Goal: Information Seeking & Learning: Learn about a topic

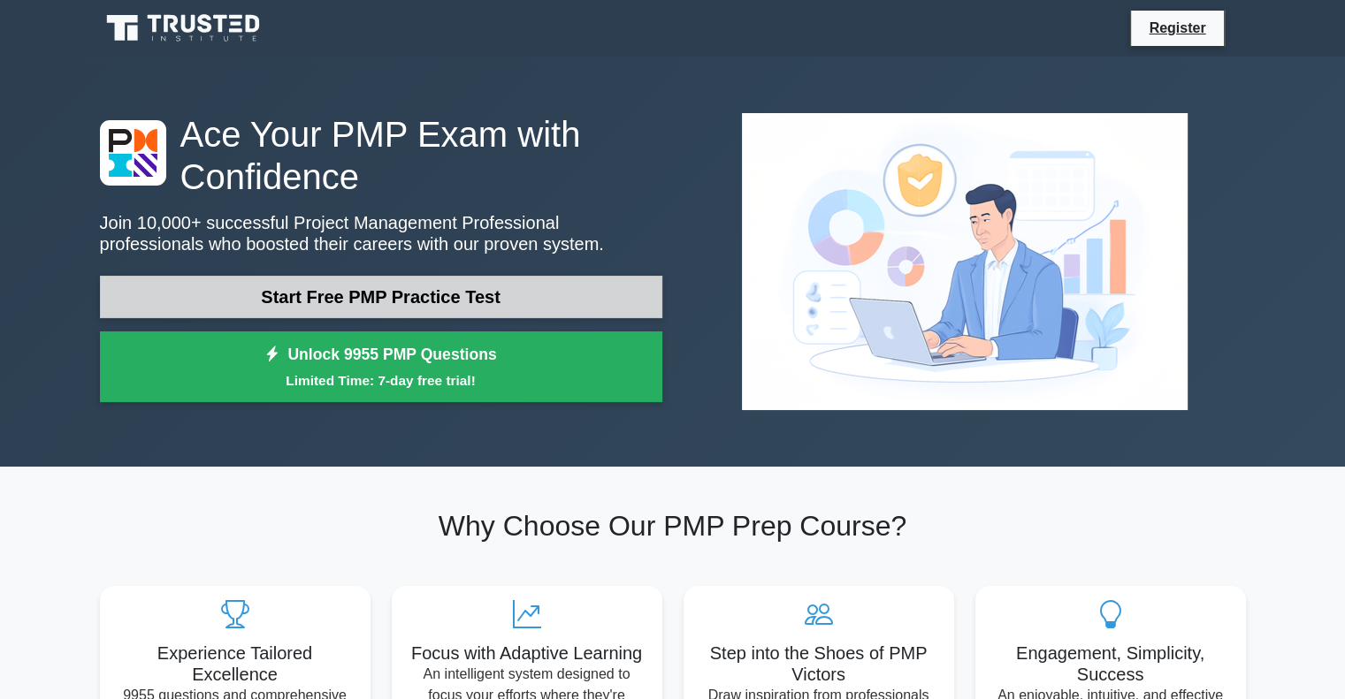
click at [330, 300] on link "Start Free PMP Practice Test" at bounding box center [381, 297] width 562 height 42
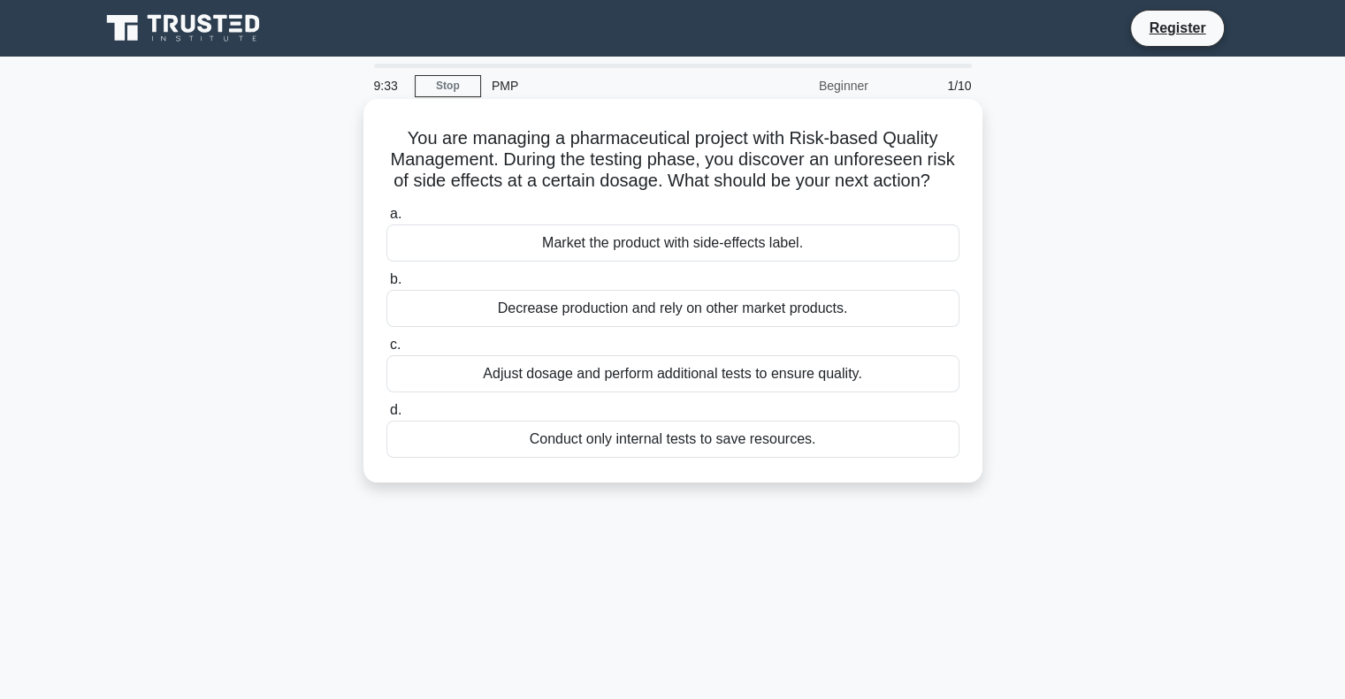
click at [599, 393] on div "Adjust dosage and perform additional tests to ensure quality." at bounding box center [672, 373] width 573 height 37
click at [386, 351] on input "c. Adjust dosage and perform additional tests to ensure quality." at bounding box center [386, 345] width 0 height 11
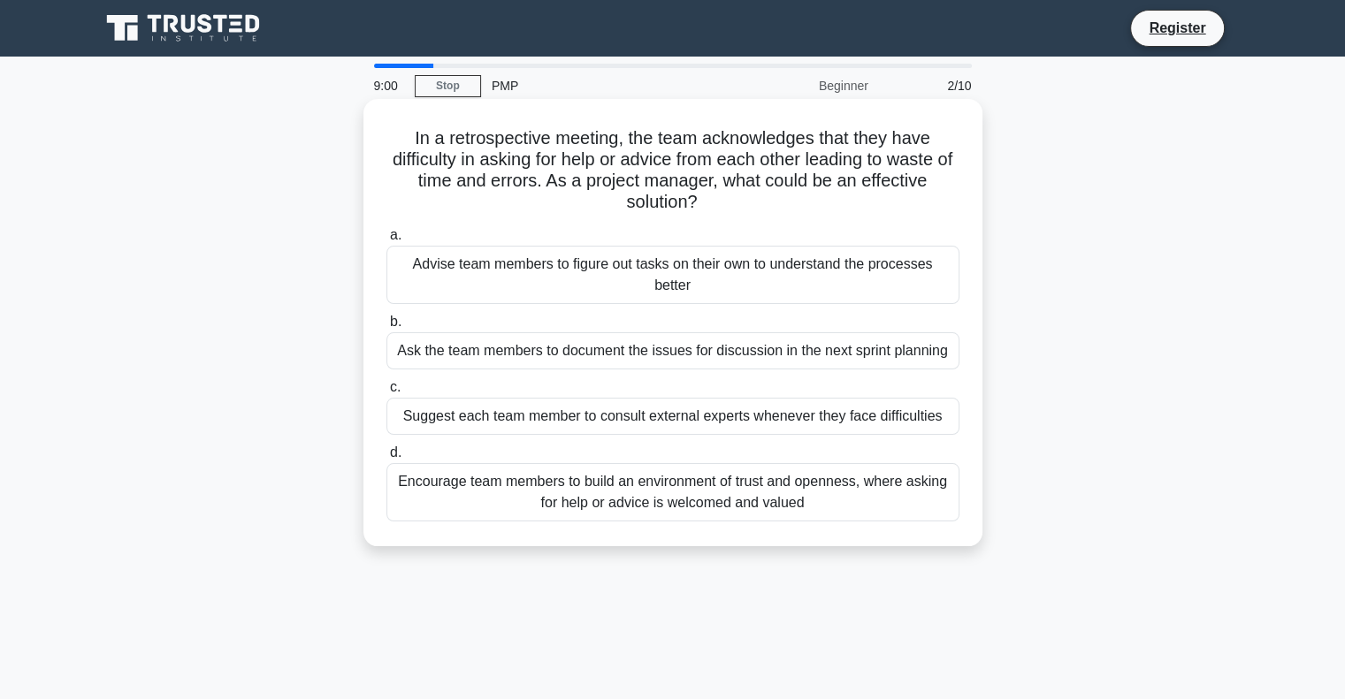
click at [623, 490] on div "Encourage team members to build an environment of trust and openness, where ask…" at bounding box center [672, 492] width 573 height 58
click at [386, 459] on input "d. Encourage team members to build an environment of trust and openness, where …" at bounding box center [386, 452] width 0 height 11
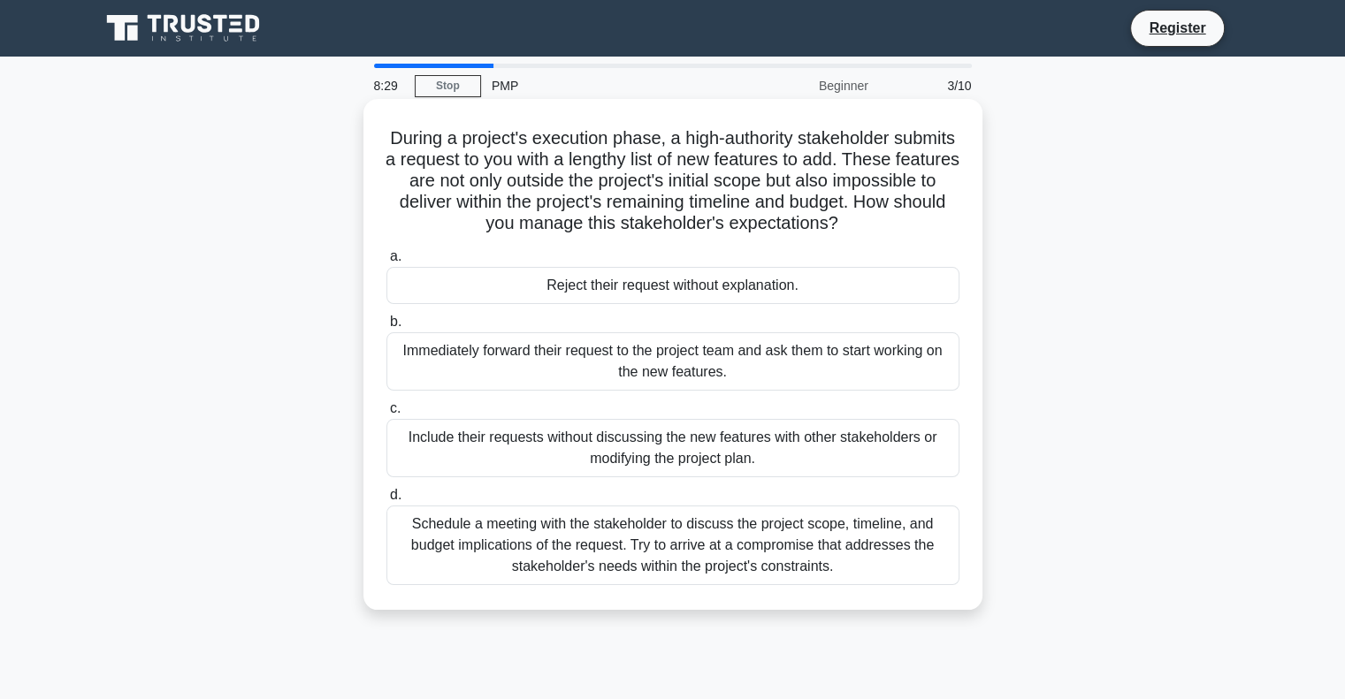
click at [659, 558] on div "Schedule a meeting with the stakeholder to discuss the project scope, timeline,…" at bounding box center [672, 546] width 573 height 80
click at [386, 501] on input "d. Schedule a meeting with the stakeholder to discuss the project scope, timeli…" at bounding box center [386, 495] width 0 height 11
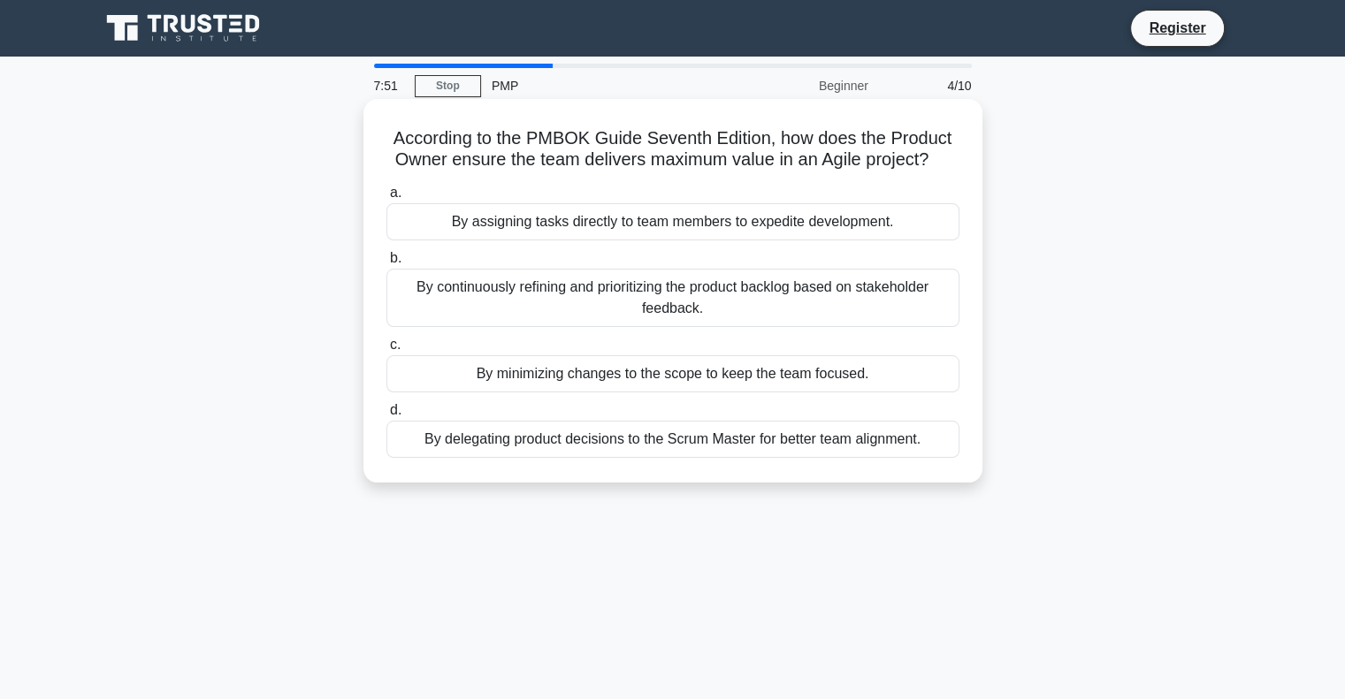
click at [812, 306] on div "By continuously refining and prioritizing the product backlog based on stakehol…" at bounding box center [672, 298] width 573 height 58
click at [386, 264] on input "b. By continuously refining and prioritizing the product backlog based on stake…" at bounding box center [386, 258] width 0 height 11
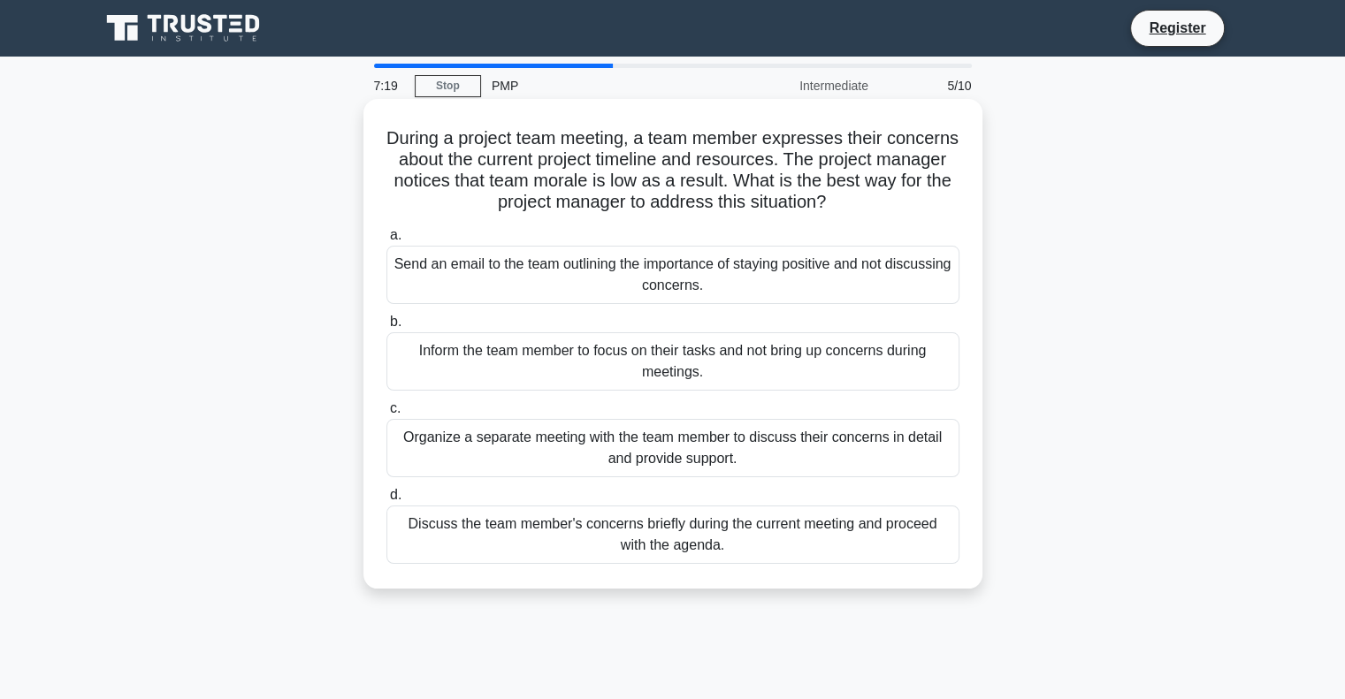
click at [759, 470] on div "Organize a separate meeting with the team member to discuss their concerns in d…" at bounding box center [672, 448] width 573 height 58
click at [386, 415] on input "c. Organize a separate meeting with the team member to discuss their concerns i…" at bounding box center [386, 408] width 0 height 11
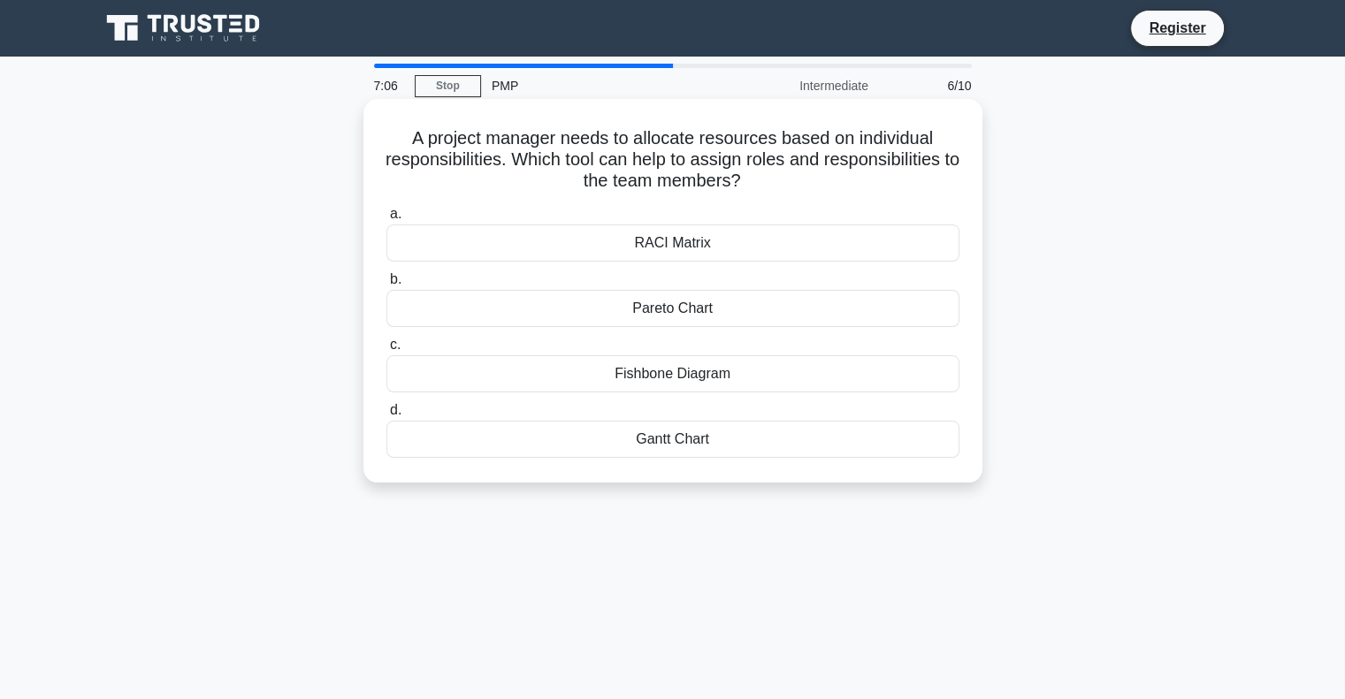
click at [778, 245] on div "RACI Matrix" at bounding box center [672, 243] width 573 height 37
click at [386, 220] on input "a. RACI Matrix" at bounding box center [386, 214] width 0 height 11
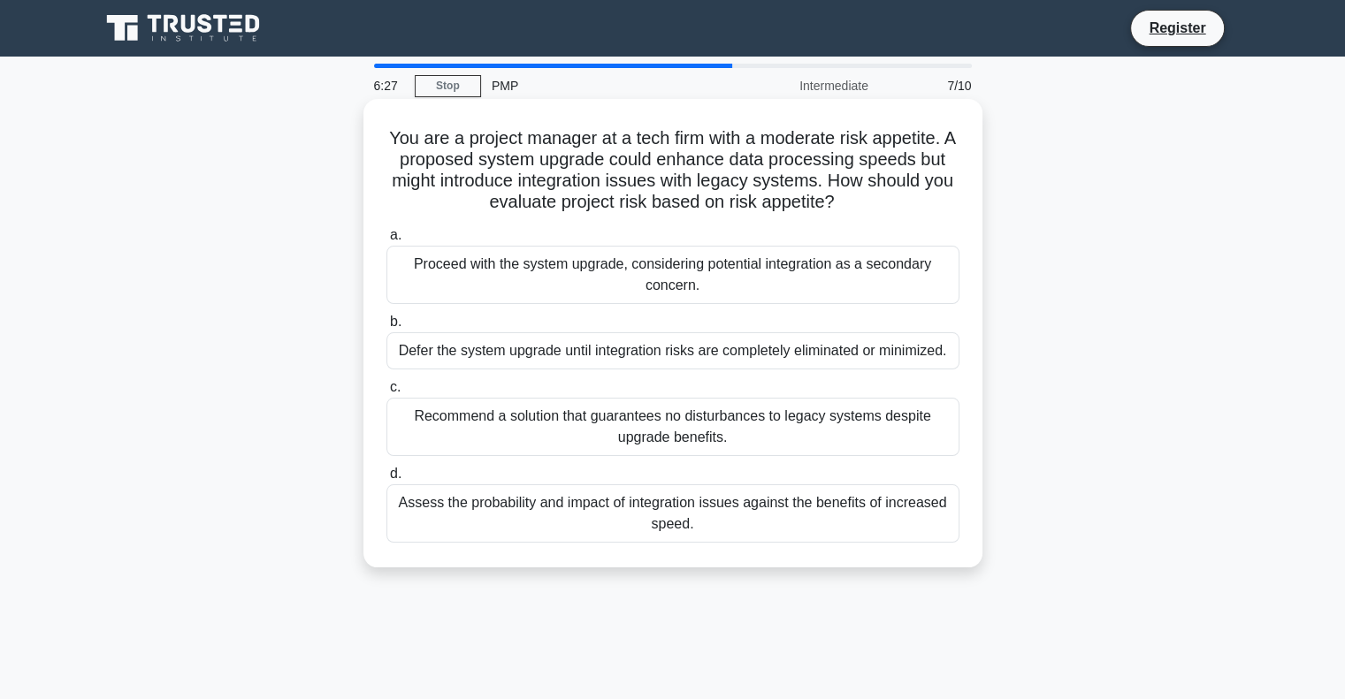
click at [760, 516] on div "Assess the probability and impact of integration issues against the benefits of…" at bounding box center [672, 514] width 573 height 58
click at [386, 480] on input "d. Assess the probability and impact of integration issues against the benefits…" at bounding box center [386, 474] width 0 height 11
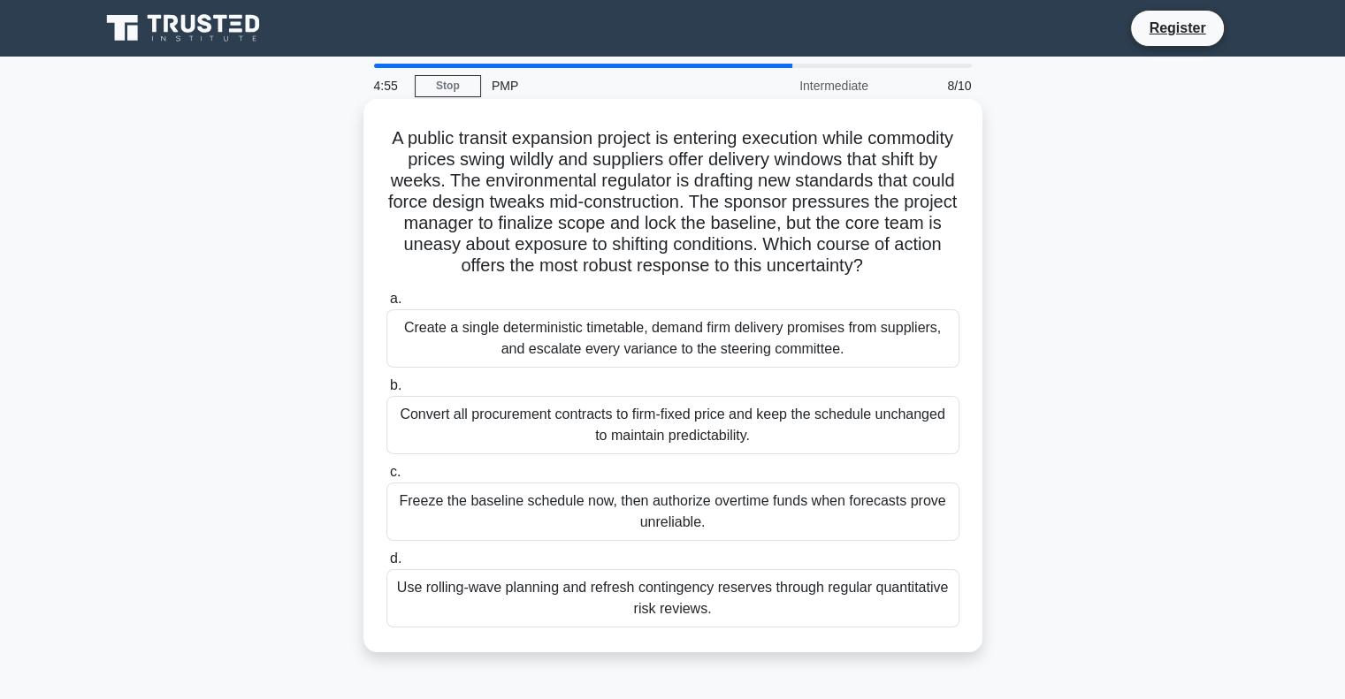
click at [822, 622] on div "Use rolling-wave planning and refresh contingency reserves through regular quan…" at bounding box center [672, 598] width 573 height 58
click at [386, 565] on input "d. Use rolling-wave planning and refresh contingency reserves through regular q…" at bounding box center [386, 559] width 0 height 11
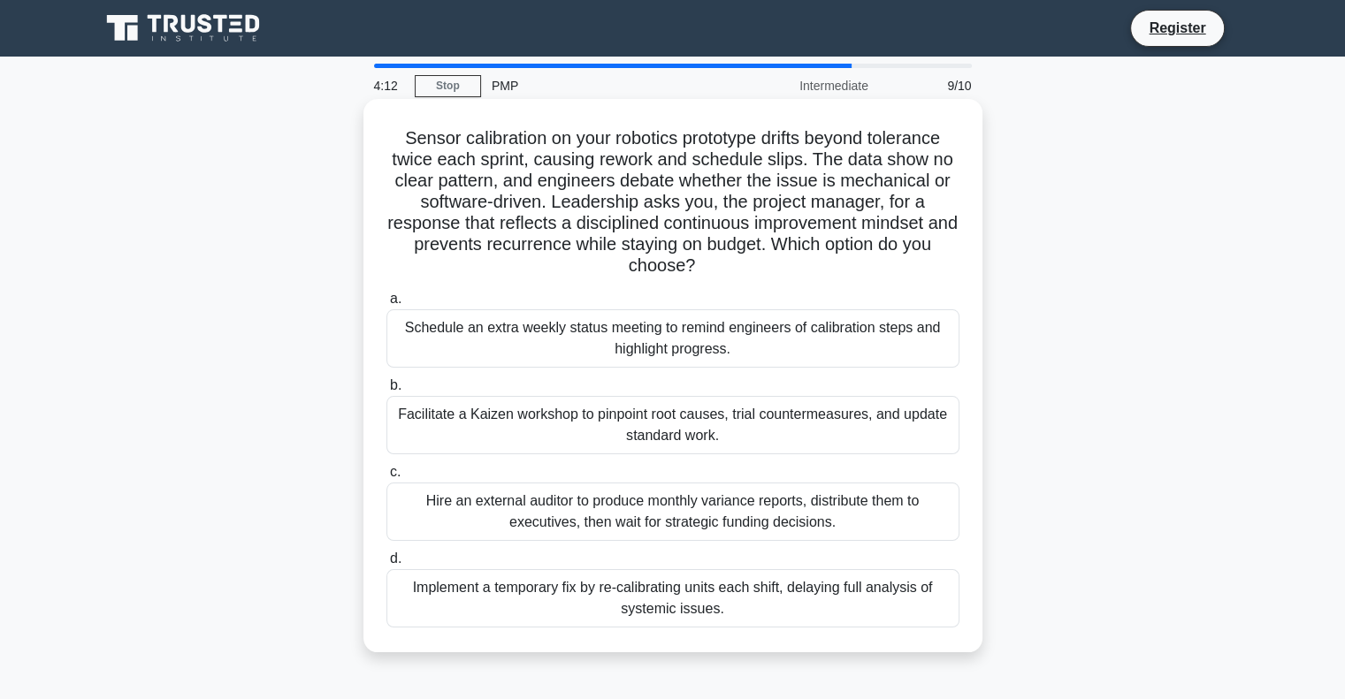
click at [805, 445] on div "Facilitate a Kaizen workshop to pinpoint root causes, trial countermeasures, an…" at bounding box center [672, 425] width 573 height 58
click at [386, 392] on input "b. Facilitate a Kaizen workshop to pinpoint root causes, trial countermeasures,…" at bounding box center [386, 385] width 0 height 11
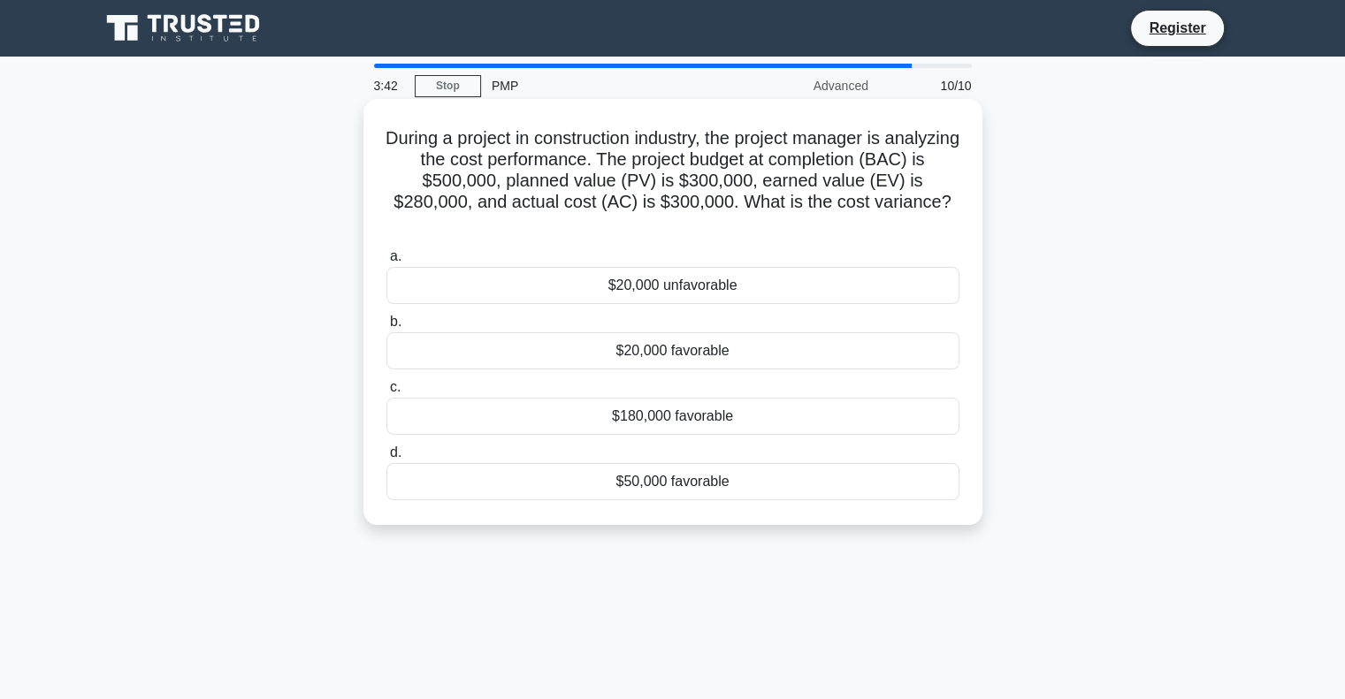
click at [746, 417] on div "$180,000 favorable" at bounding box center [672, 416] width 573 height 37
click at [386, 394] on input "c. $180,000 favorable" at bounding box center [386, 387] width 0 height 11
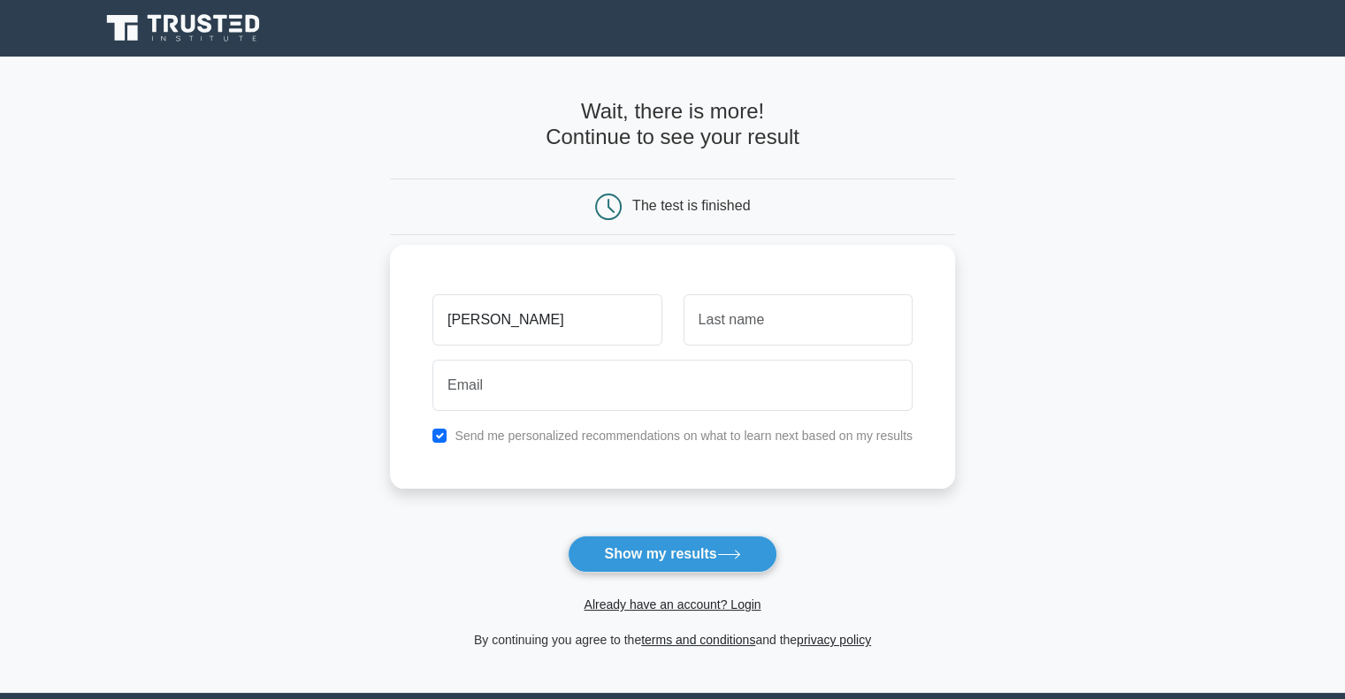
type input "[PERSON_NAME]"
type input "q"
type input "Kothari"
drag, startPoint x: 938, startPoint y: 232, endPoint x: 955, endPoint y: 242, distance: 19.9
click at [955, 242] on main "Wait, there is more! Continue to see your result The test is finished Girish" at bounding box center [672, 375] width 1345 height 637
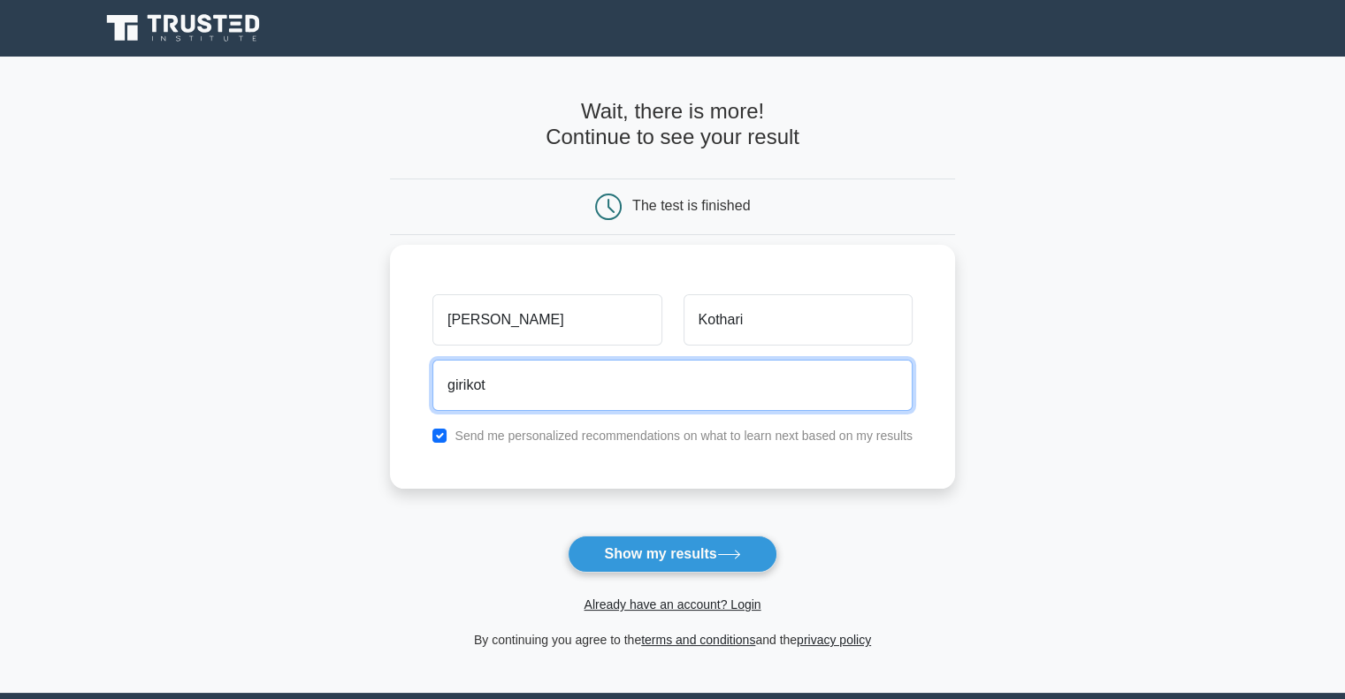
click at [751, 368] on input "girikot" at bounding box center [672, 385] width 480 height 51
type input "[EMAIL_ADDRESS][DOMAIN_NAME]"
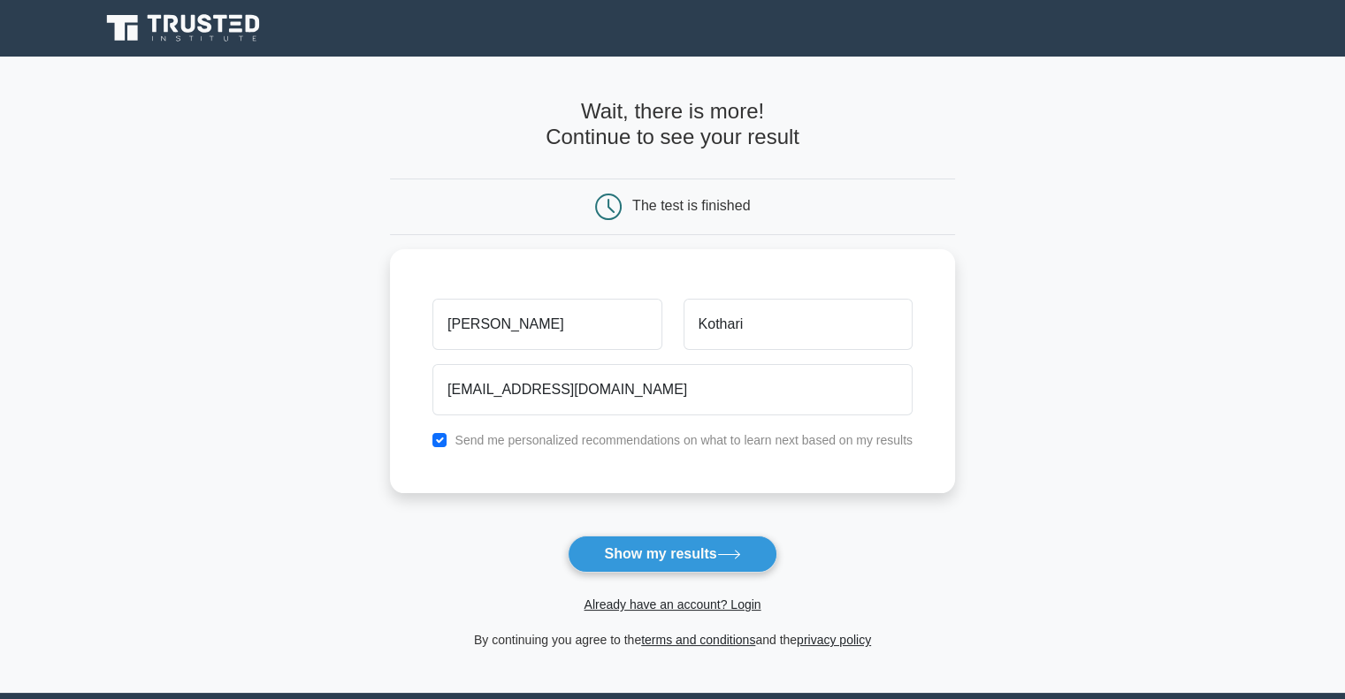
click at [874, 562] on form "Wait, there is more! Continue to see your result The test is finished Girish" at bounding box center [672, 375] width 565 height 552
click at [636, 548] on button "Show my results" at bounding box center [672, 554] width 209 height 37
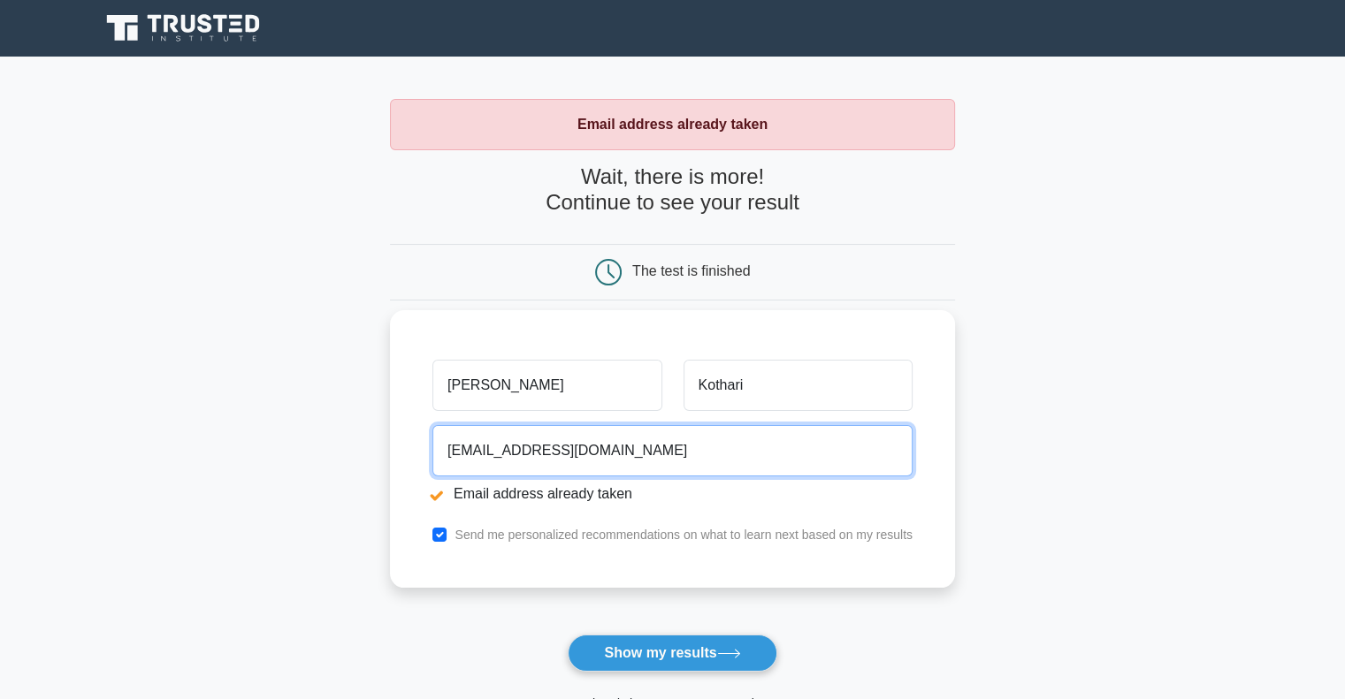
click at [582, 450] on input "[EMAIL_ADDRESS][DOMAIN_NAME]" at bounding box center [672, 450] width 480 height 51
click at [470, 450] on input "[EMAIL_ADDRESS][DOMAIN_NAME]" at bounding box center [672, 450] width 480 height 51
click at [499, 448] on input "girishkothari@gmail.com" at bounding box center [672, 450] width 480 height 51
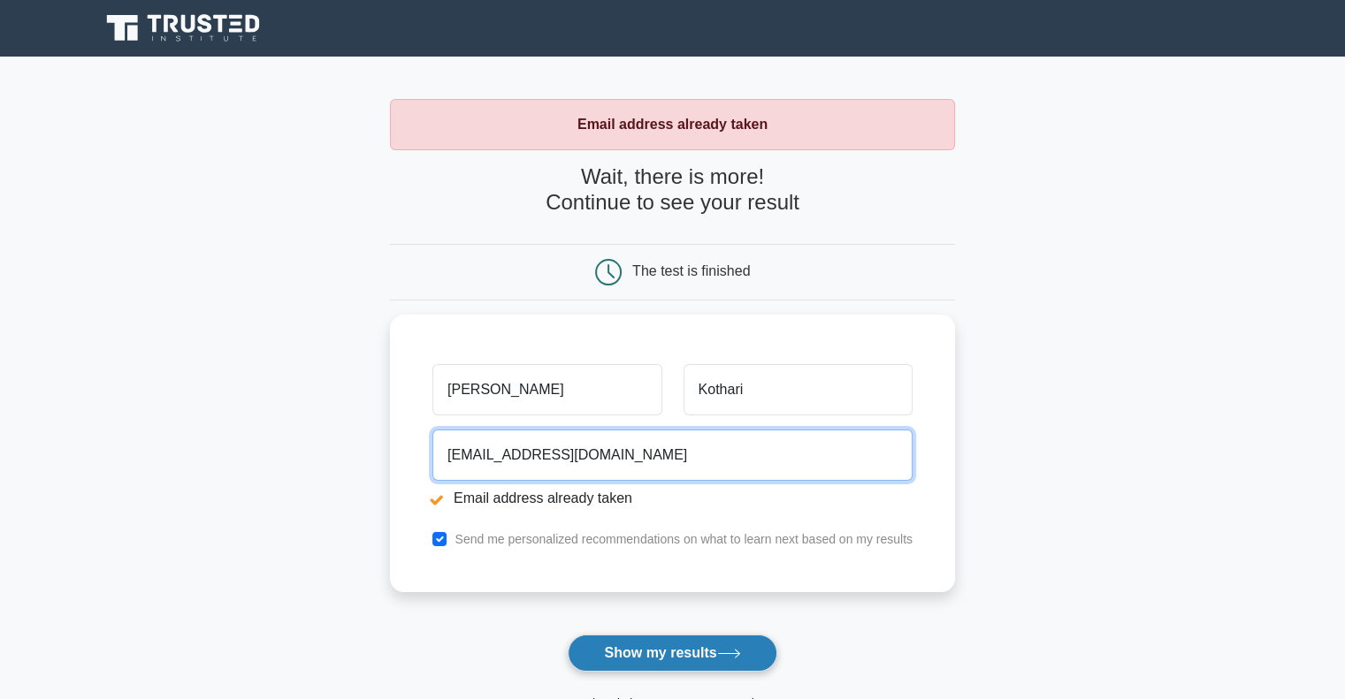
type input "girishkothari@gmail.com"
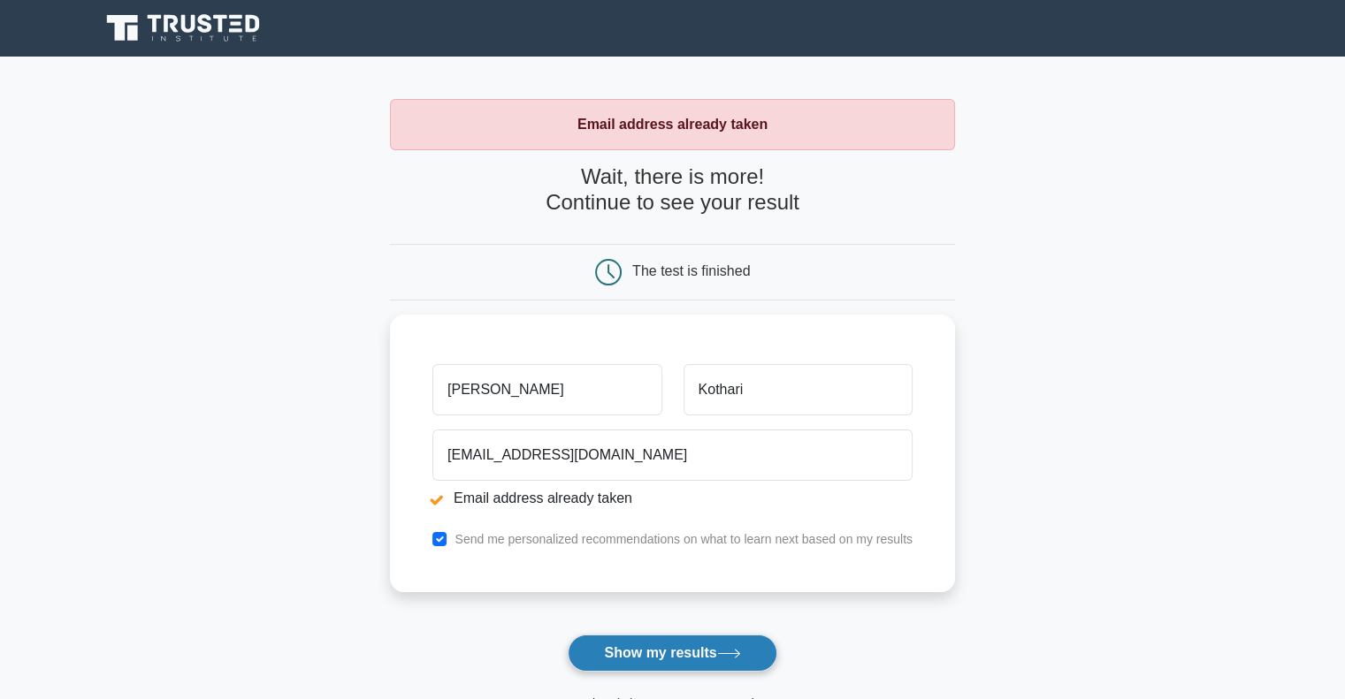
click at [639, 653] on button "Show my results" at bounding box center [672, 653] width 209 height 37
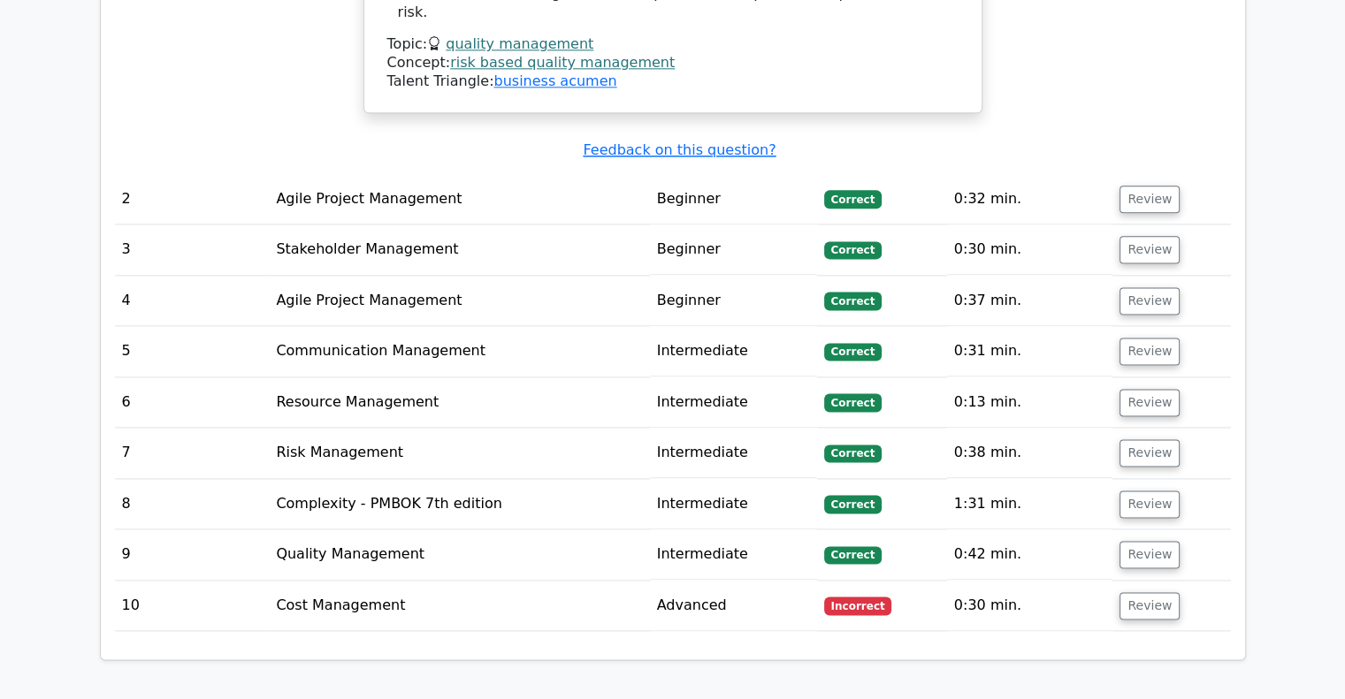
scroll to position [2293, 0]
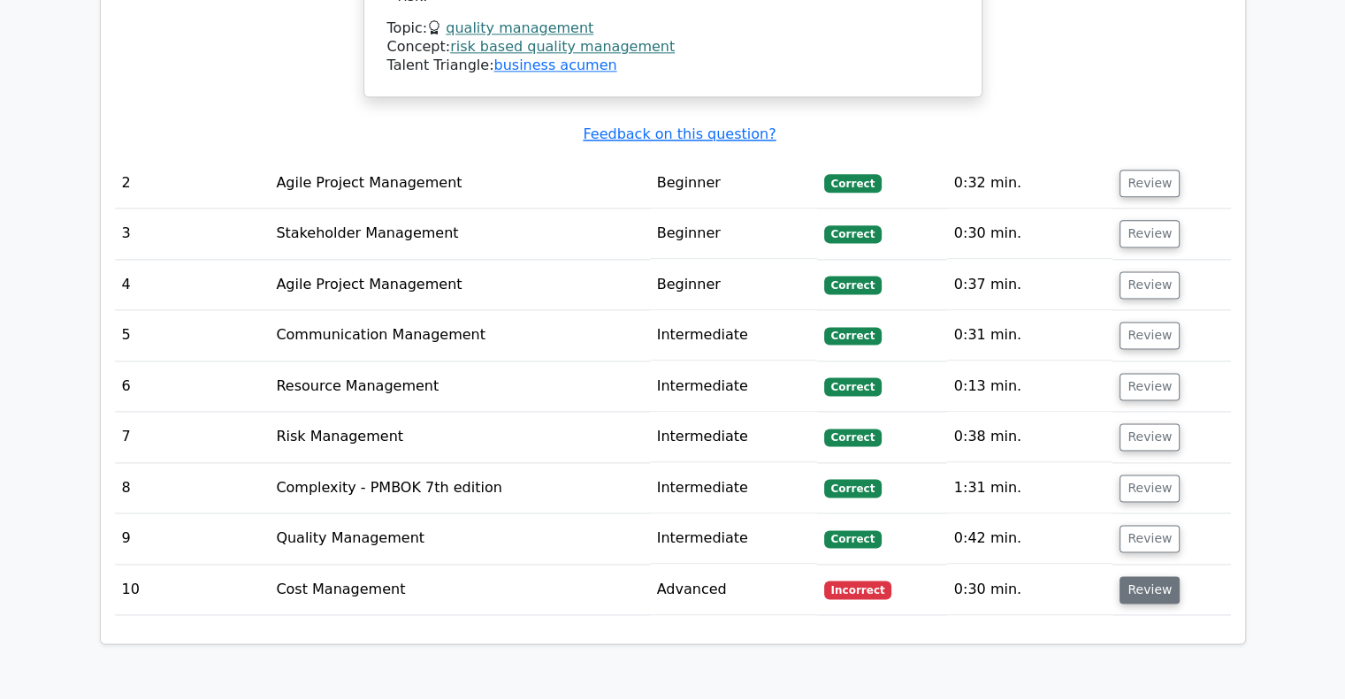
click at [1142, 577] on button "Review" at bounding box center [1150, 590] width 60 height 27
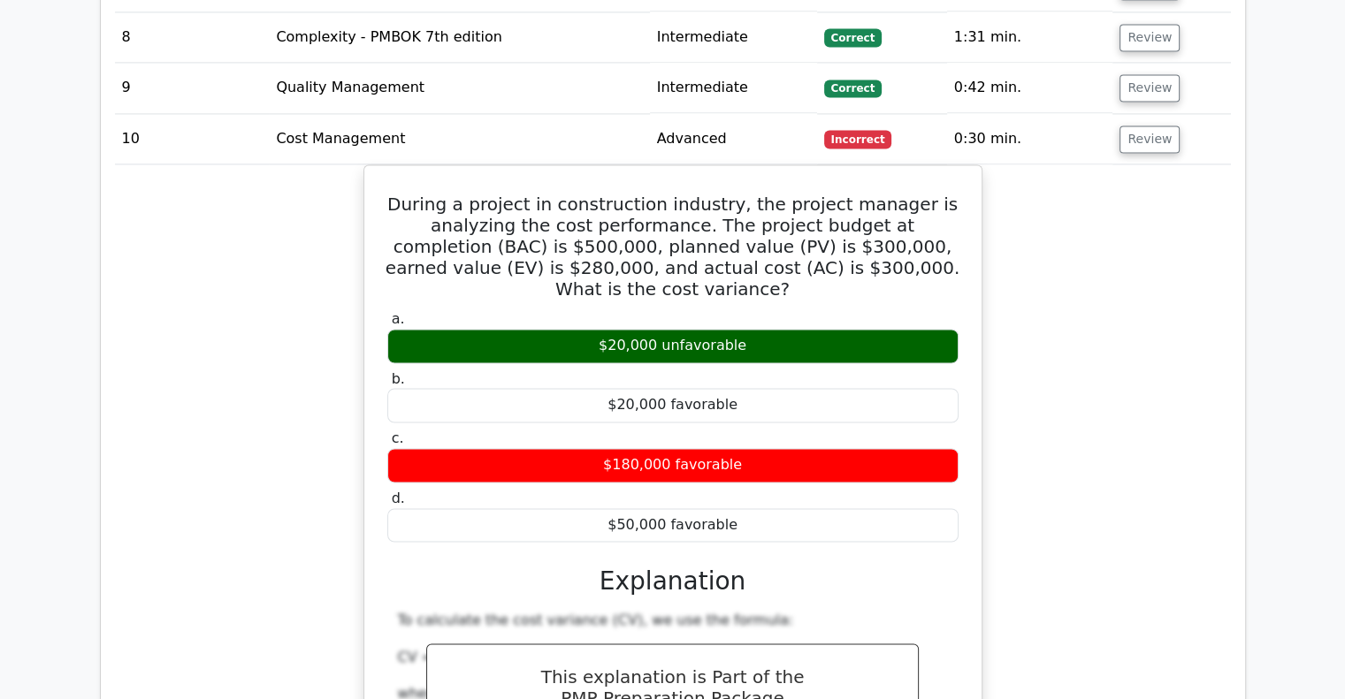
scroll to position [2759, 0]
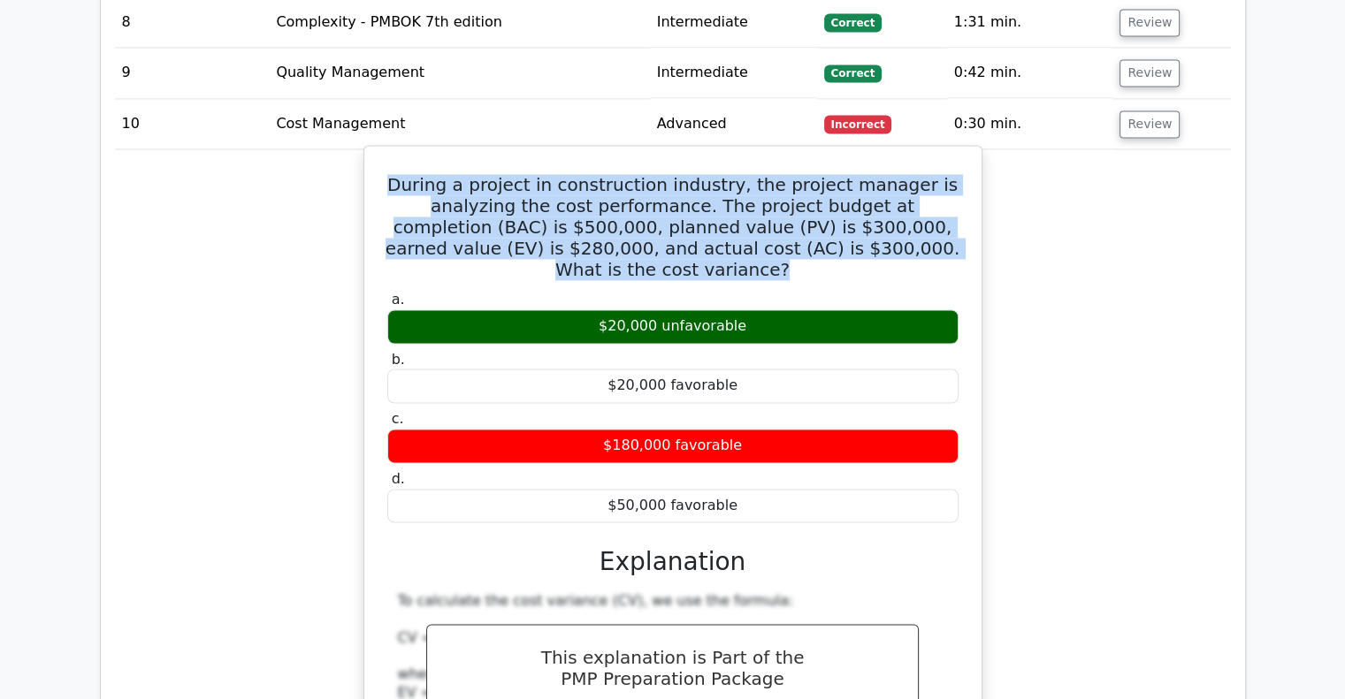
drag, startPoint x: 419, startPoint y: 115, endPoint x: 941, endPoint y: 174, distance: 525.1
click at [941, 174] on h5 "During a project in construction industry, the project manager is analyzing the…" at bounding box center [673, 227] width 575 height 106
copy h5 "During a project in construction industry, the project manager is analyzing the…"
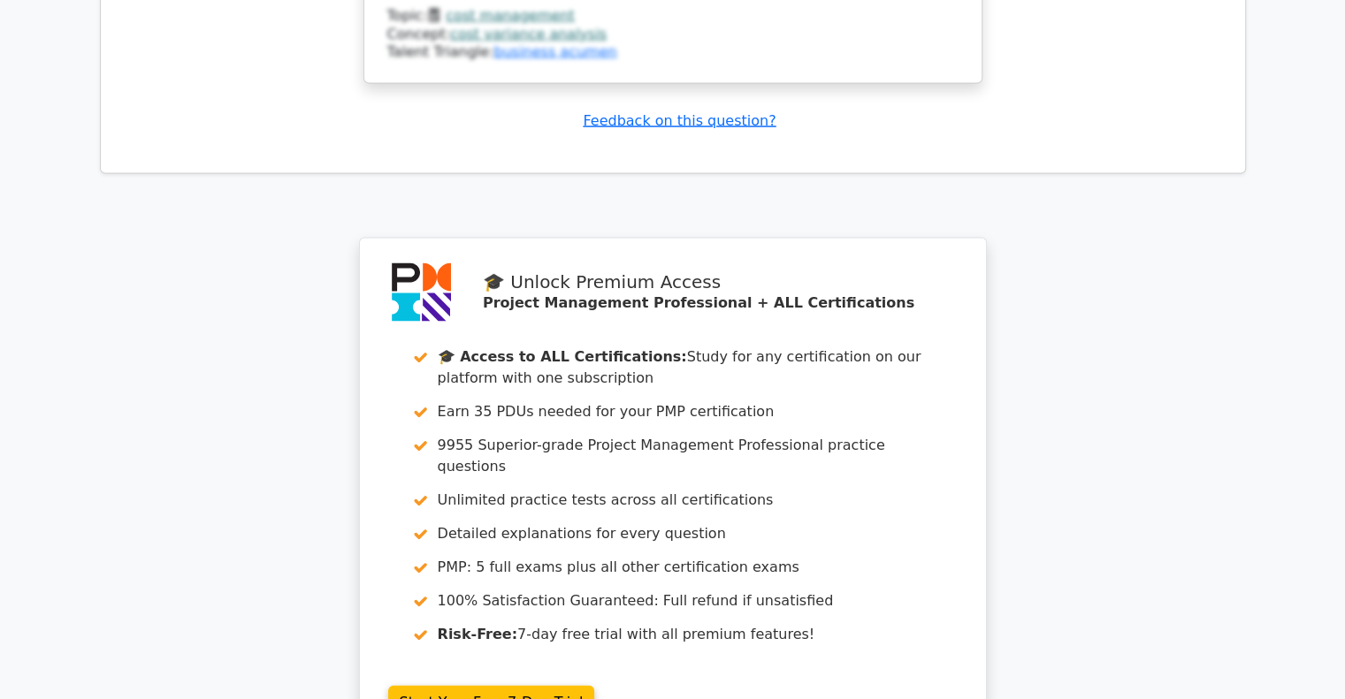
scroll to position [4055, 0]
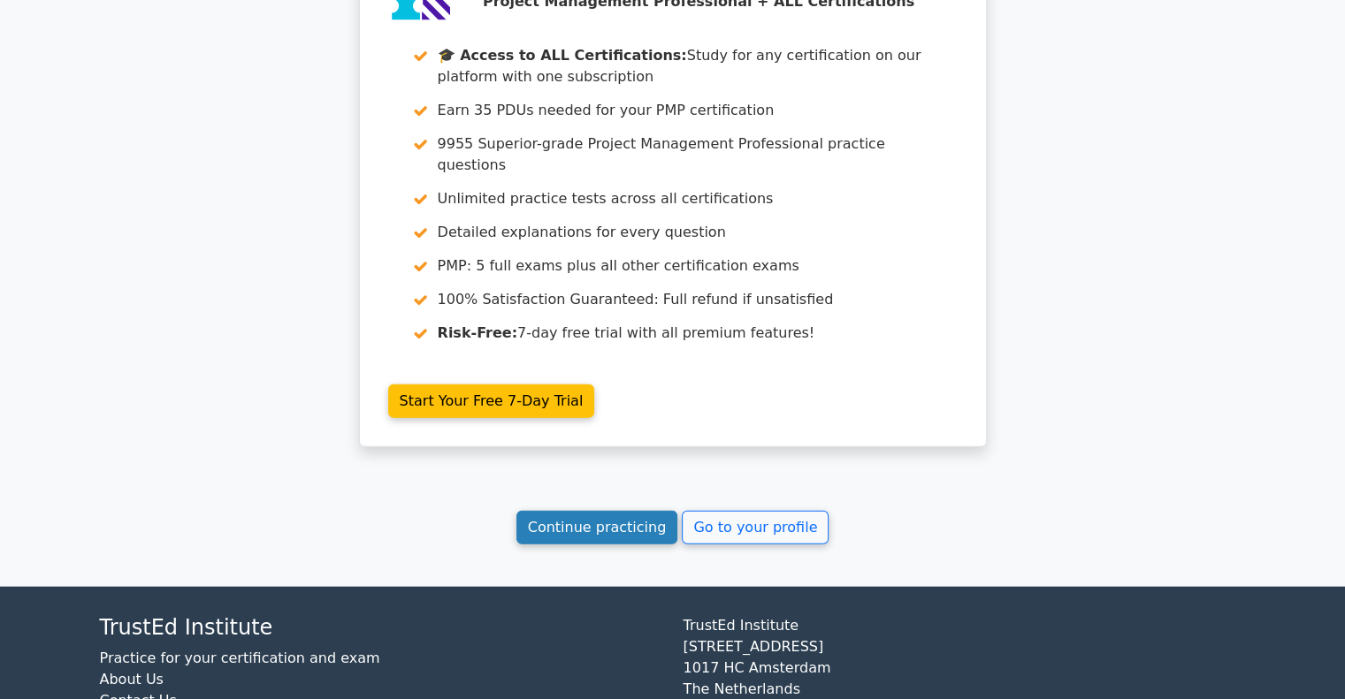
click at [578, 511] on link "Continue practicing" at bounding box center [597, 528] width 162 height 34
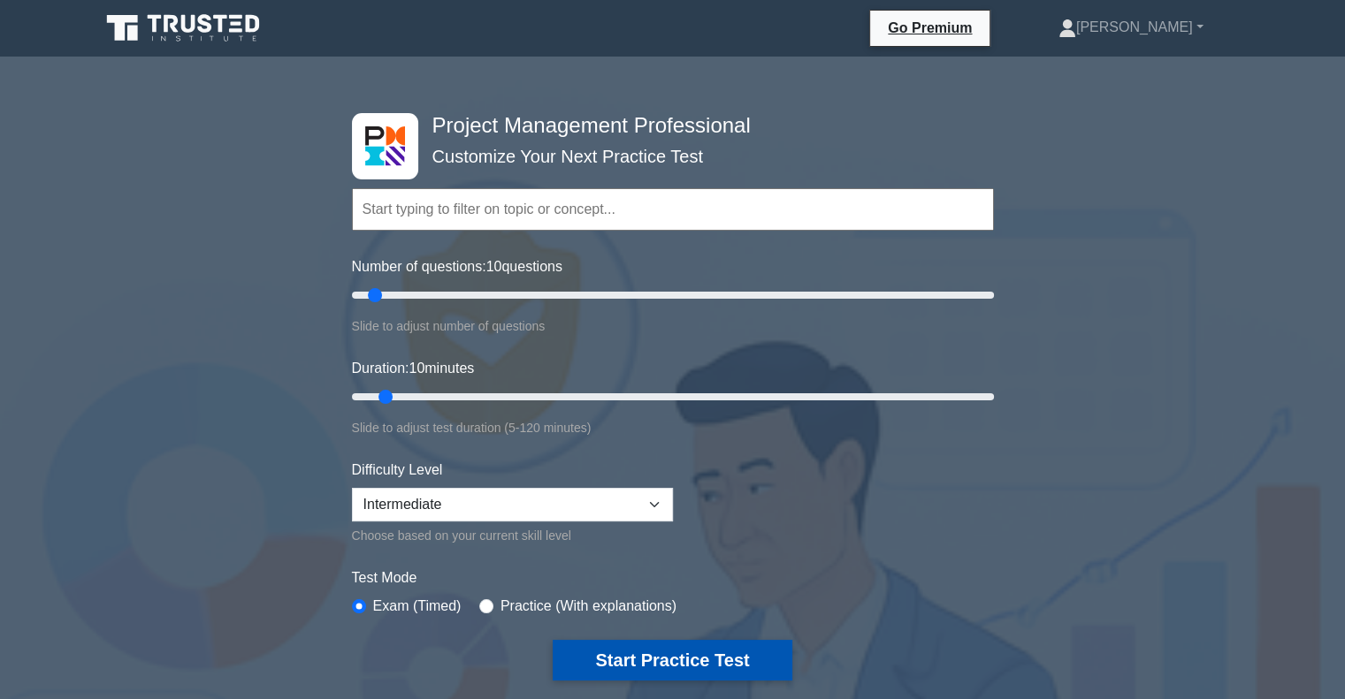
click at [706, 665] on button "Start Practice Test" at bounding box center [672, 660] width 239 height 41
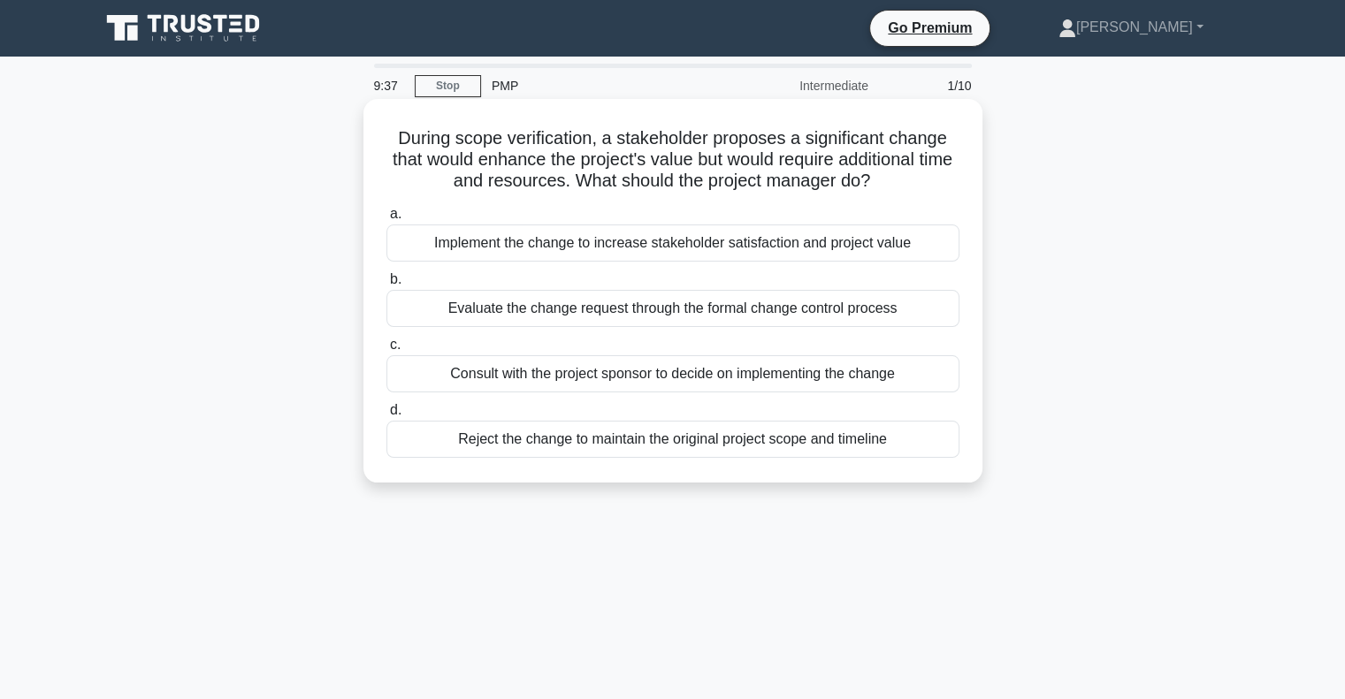
click at [758, 318] on div "Evaluate the change request through the formal change control process" at bounding box center [672, 308] width 573 height 37
click at [386, 286] on input "b. Evaluate the change request through the formal change control process" at bounding box center [386, 279] width 0 height 11
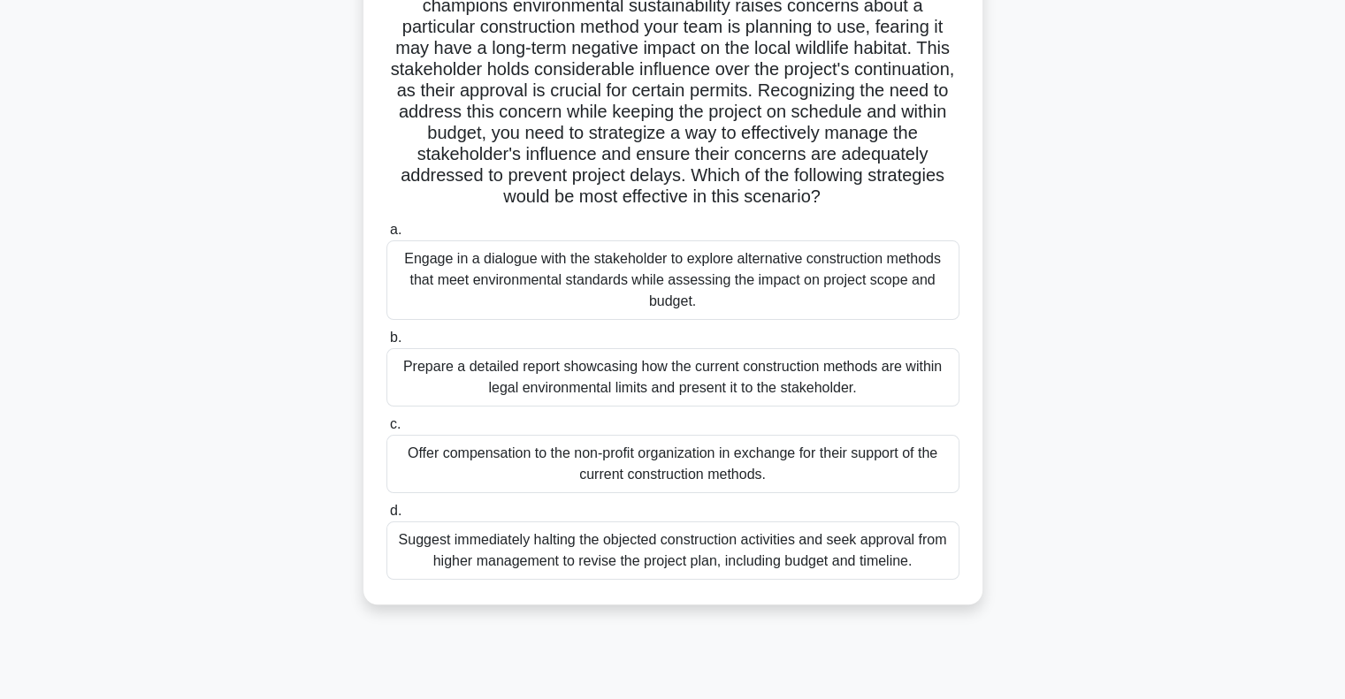
scroll to position [246, 0]
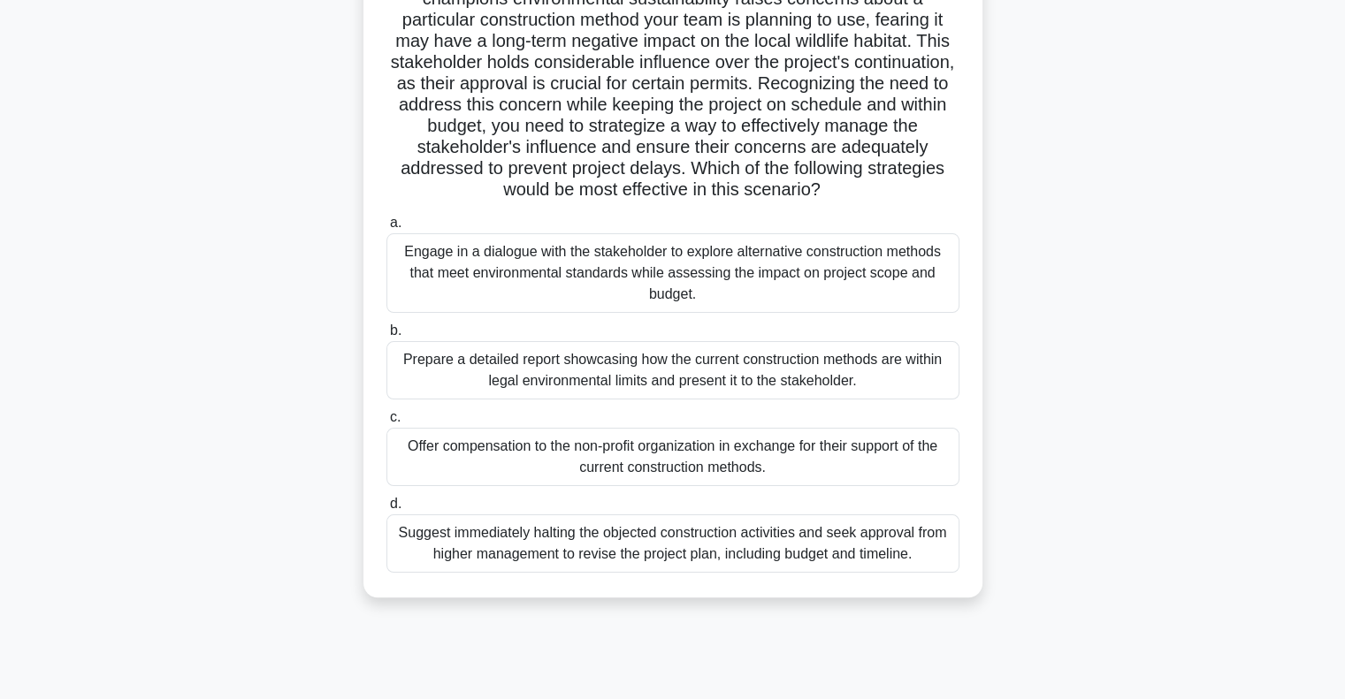
click at [559, 249] on div "Engage in a dialogue with the stakeholder to explore alternative construction m…" at bounding box center [672, 273] width 573 height 80
click at [386, 229] on input "a. Engage in a dialogue with the stakeholder to explore alternative constructio…" at bounding box center [386, 223] width 0 height 11
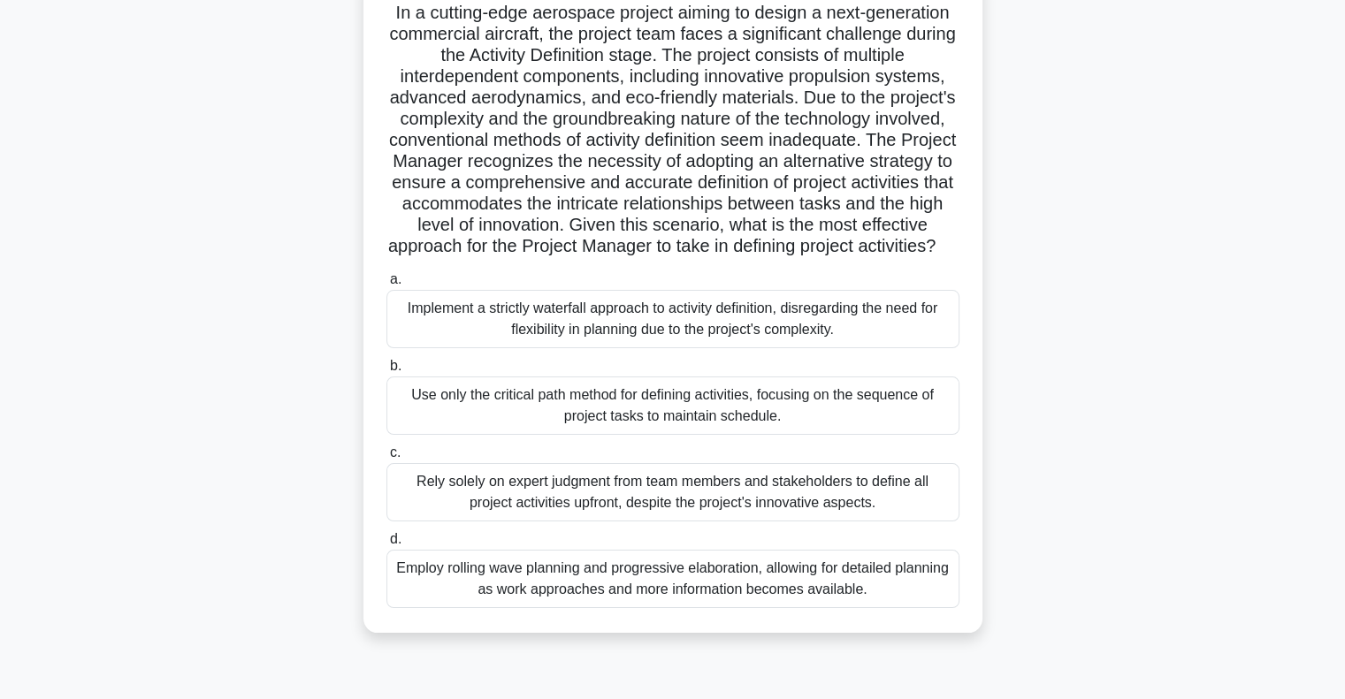
scroll to position [135, 0]
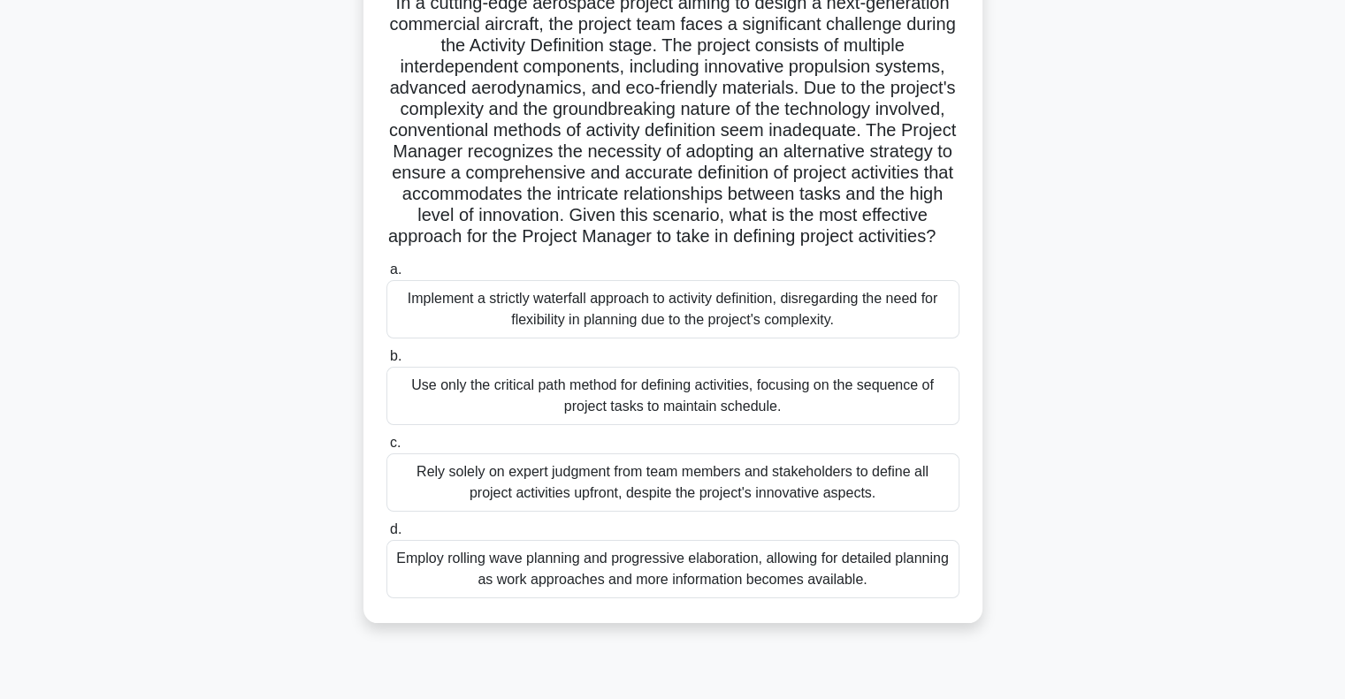
click at [749, 425] on div "Use only the critical path method for defining activities, focusing on the sequ…" at bounding box center [672, 396] width 573 height 58
click at [386, 363] on input "b. Use only the critical path method for defining activities, focusing on the s…" at bounding box center [386, 356] width 0 height 11
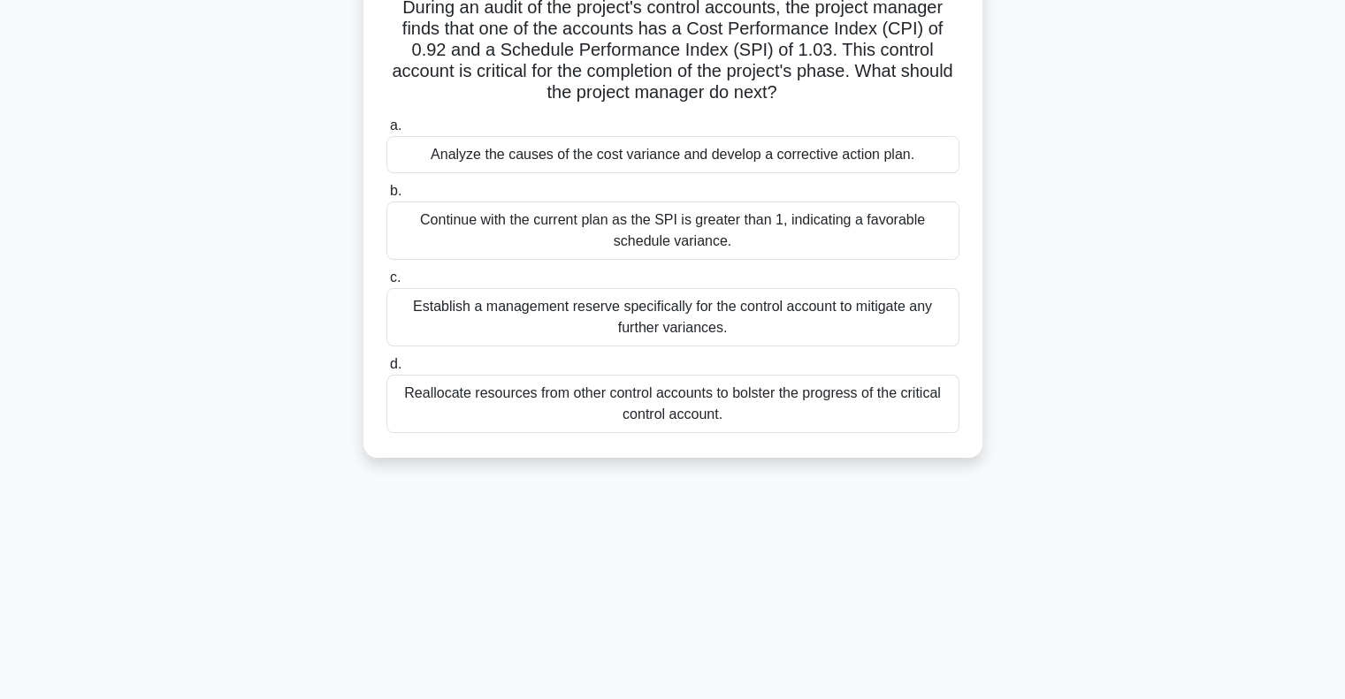
scroll to position [0, 0]
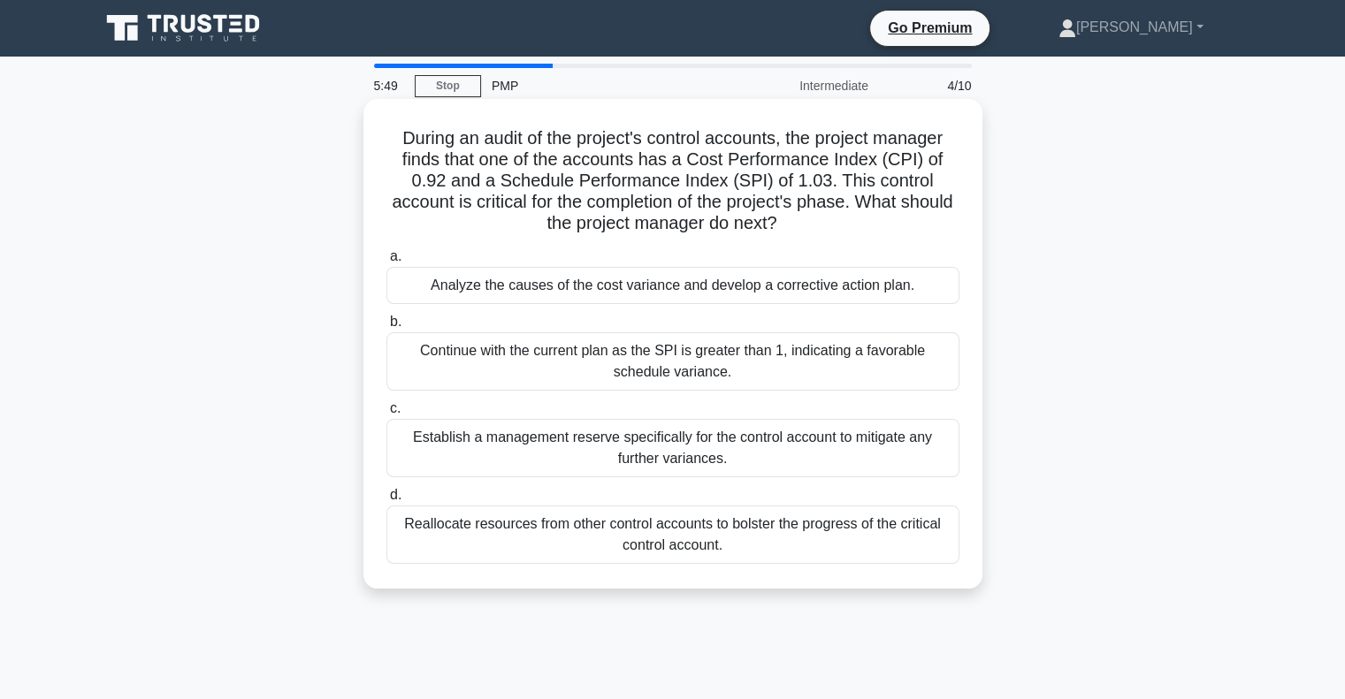
click at [746, 282] on div "Analyze the causes of the cost variance and develop a corrective action plan." at bounding box center [672, 285] width 573 height 37
click at [386, 263] on input "a. Analyze the causes of the cost variance and develop a corrective action plan." at bounding box center [386, 256] width 0 height 11
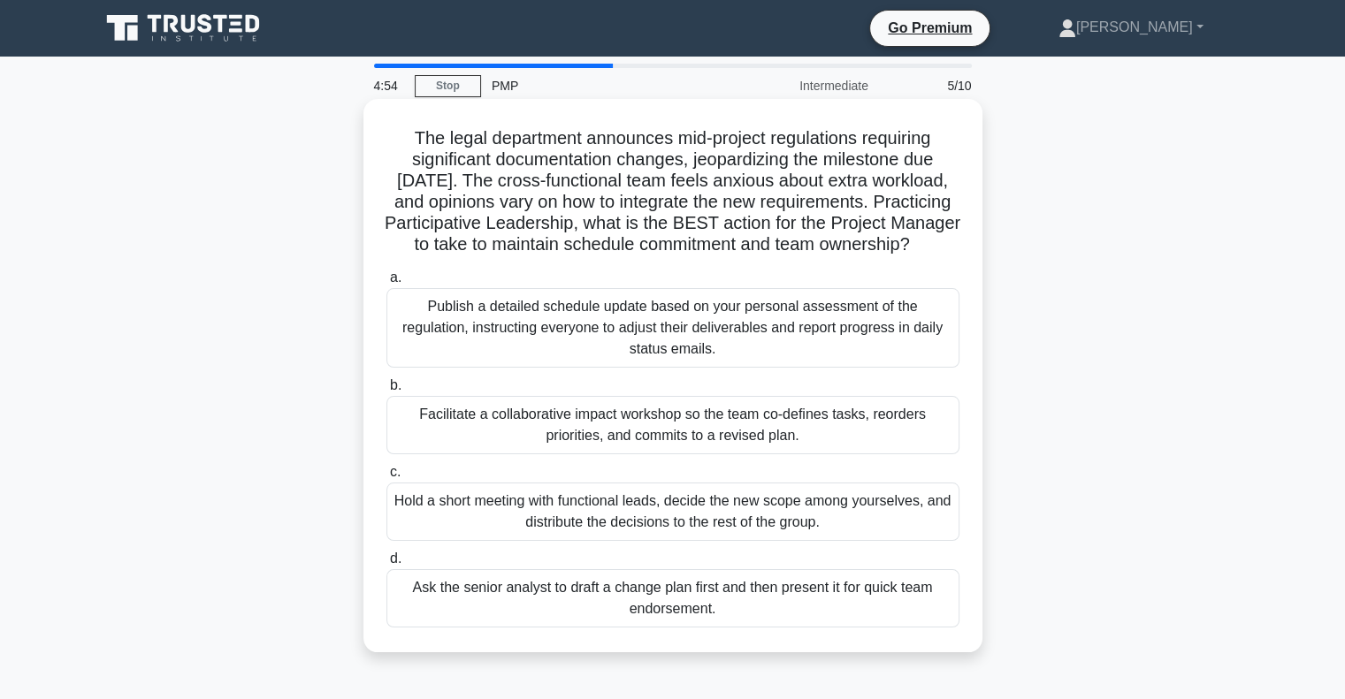
click at [691, 455] on div "Facilitate a collaborative impact workshop so the team co-defines tasks, reorde…" at bounding box center [672, 425] width 573 height 58
click at [386, 392] on input "b. Facilitate a collaborative impact workshop so the team co-defines tasks, reo…" at bounding box center [386, 385] width 0 height 11
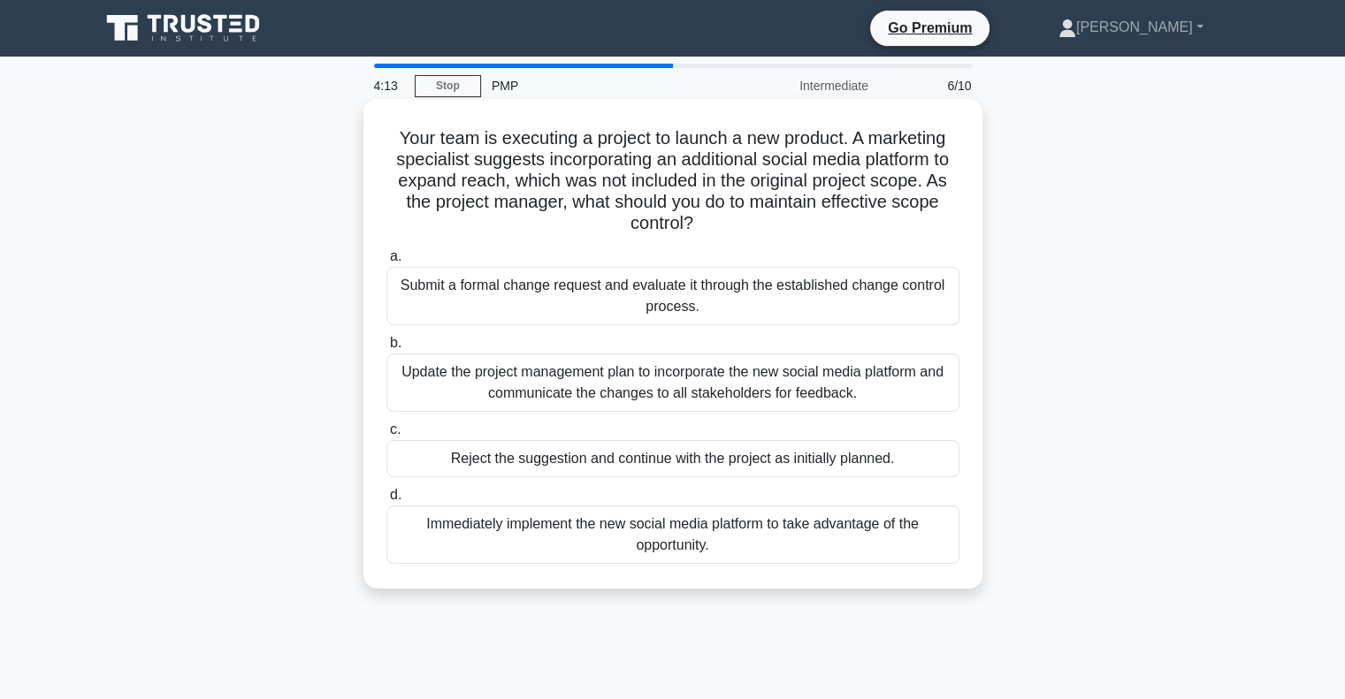
click at [655, 286] on div "Submit a formal change request and evaluate it through the established change c…" at bounding box center [672, 296] width 573 height 58
click at [386, 263] on input "a. Submit a formal change request and evaluate it through the established chang…" at bounding box center [386, 256] width 0 height 11
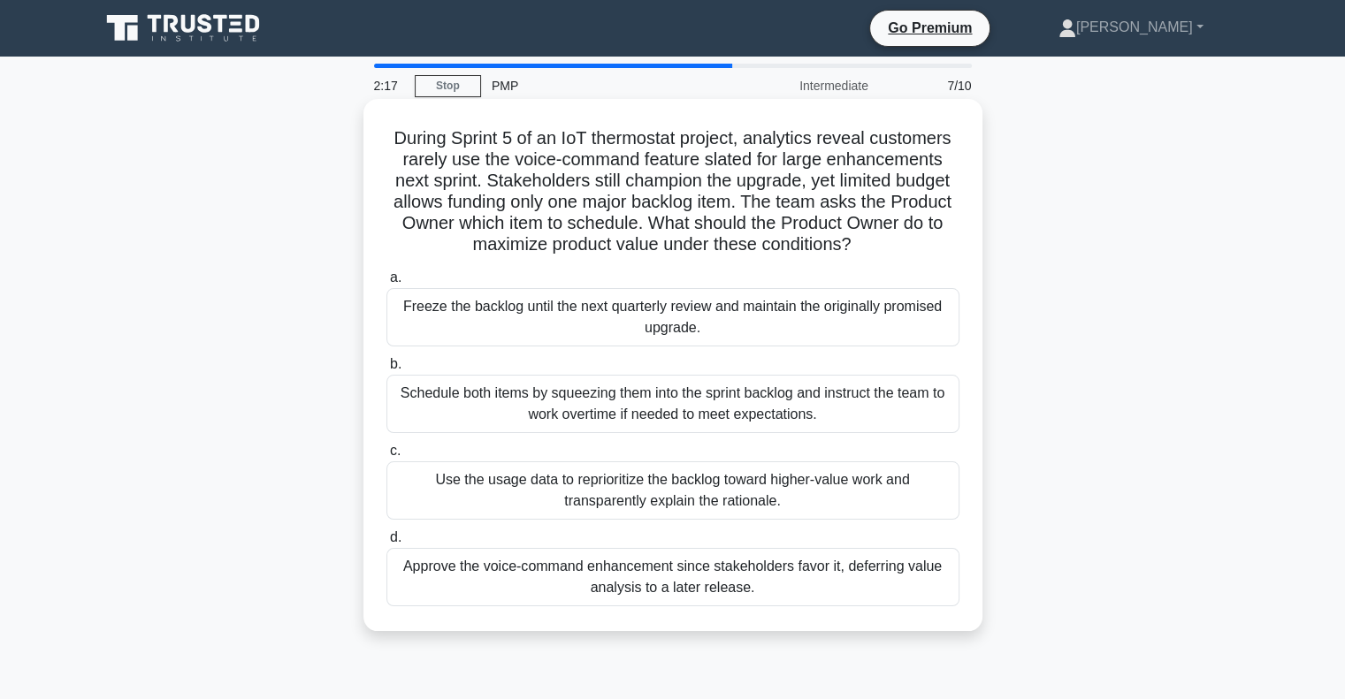
click at [685, 486] on div "Use the usage data to reprioritize the backlog toward higher-value work and tra…" at bounding box center [672, 491] width 573 height 58
click at [386, 457] on input "c. Use the usage data to reprioritize the backlog toward higher-value work and …" at bounding box center [386, 451] width 0 height 11
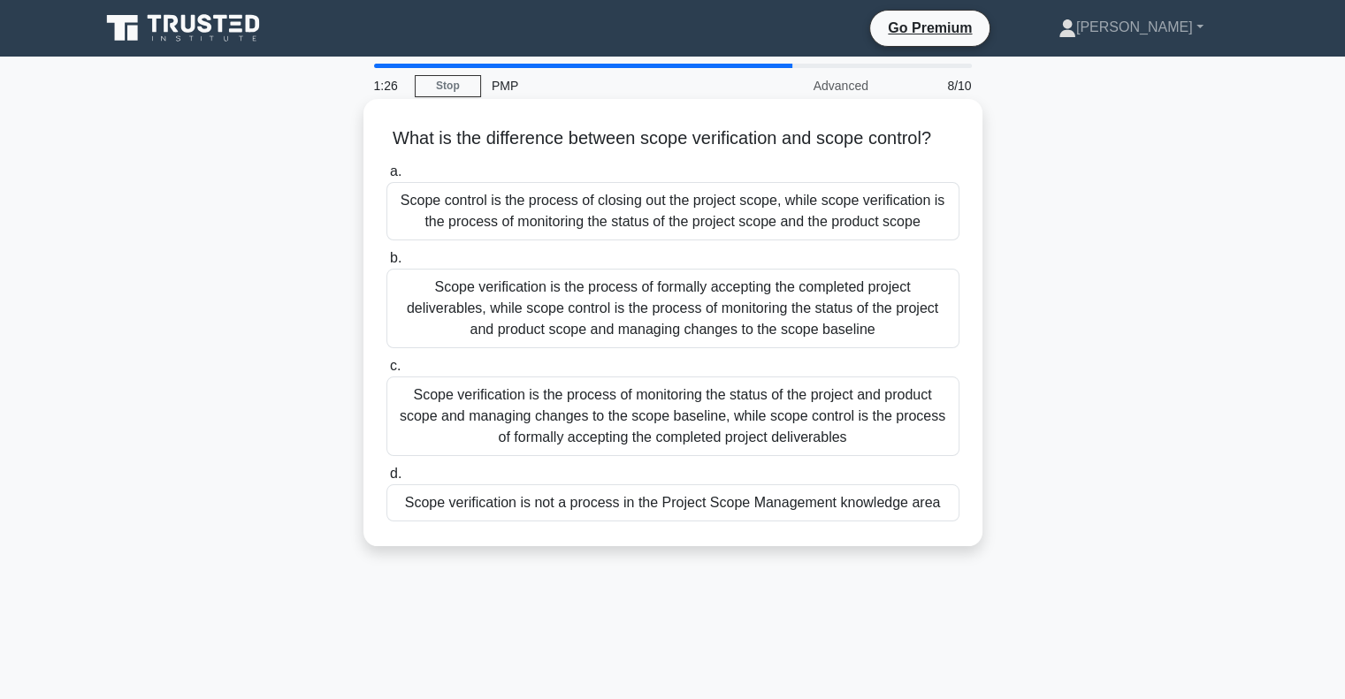
click at [722, 520] on div "Scope verification is not a process in the Project Scope Management knowledge a…" at bounding box center [672, 503] width 573 height 37
click at [386, 480] on input "d. Scope verification is not a process in the Project Scope Management knowledg…" at bounding box center [386, 474] width 0 height 11
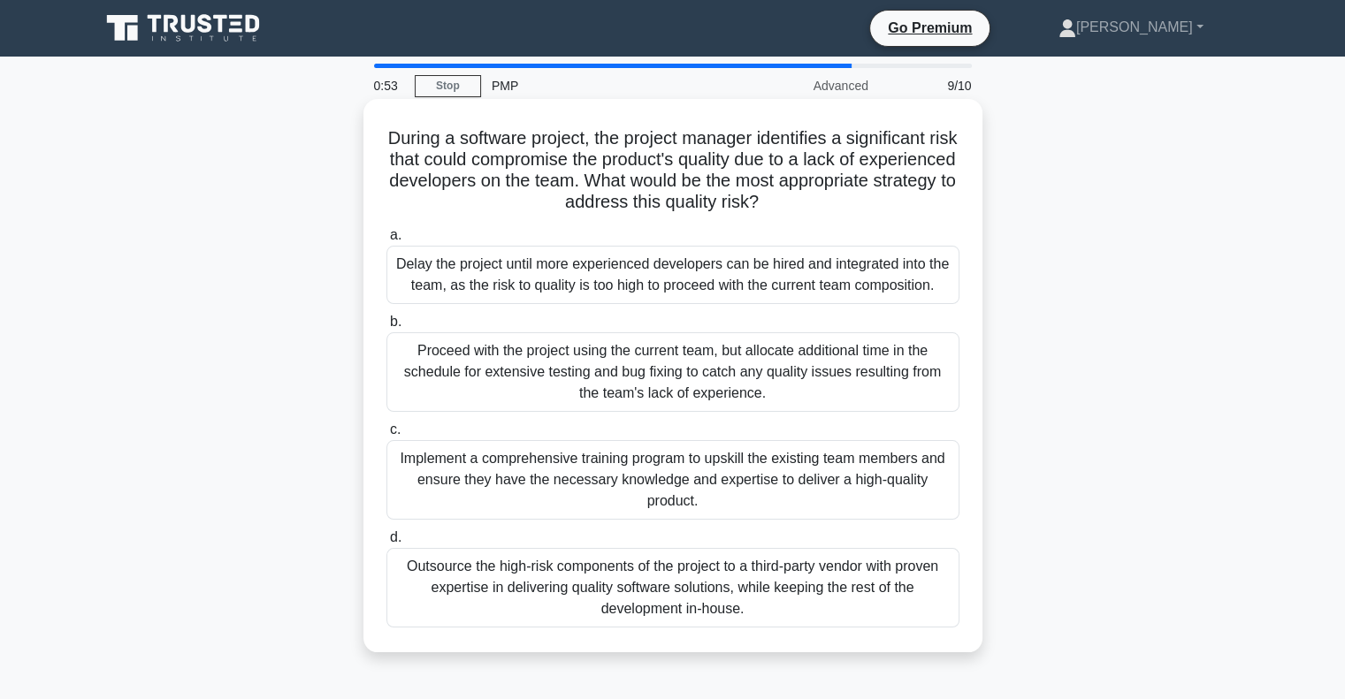
click at [751, 504] on div "Implement a comprehensive training program to upskill the existing team members…" at bounding box center [672, 480] width 573 height 80
click at [386, 436] on input "c. Implement a comprehensive training program to upskill the existing team memb…" at bounding box center [386, 429] width 0 height 11
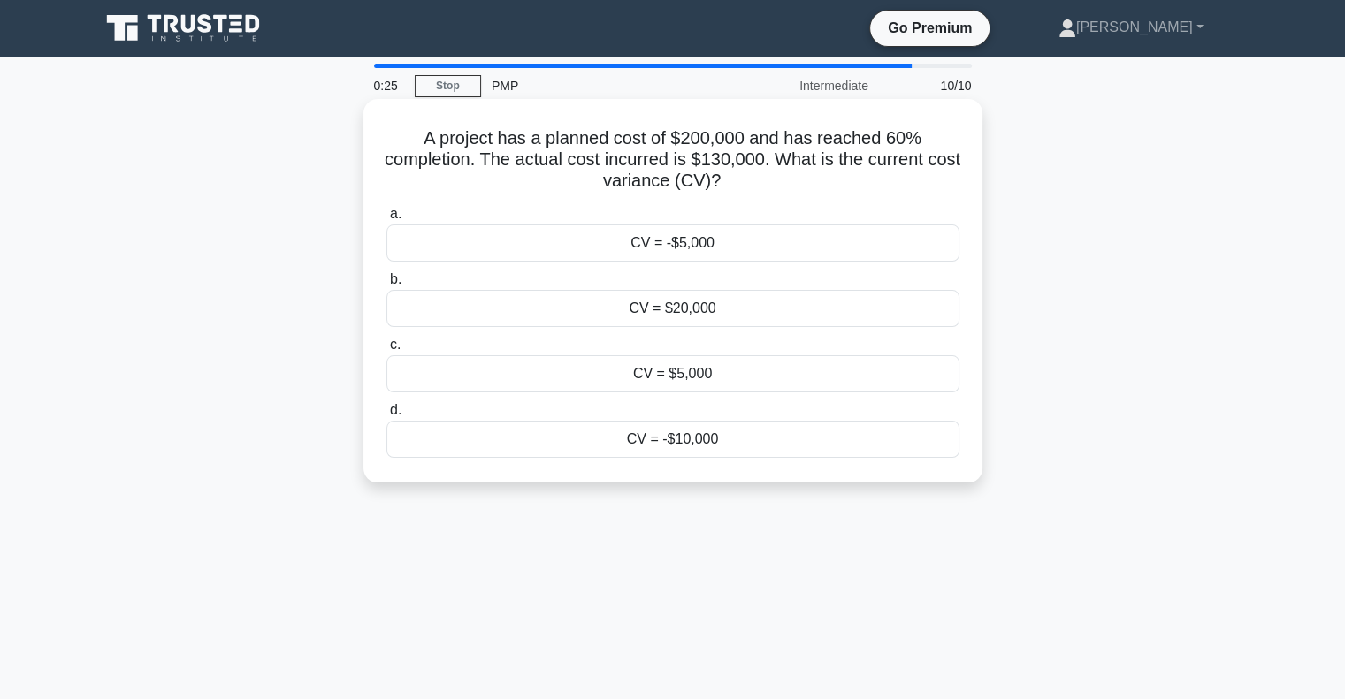
click at [684, 447] on div "CV = -$10,000" at bounding box center [672, 439] width 573 height 37
click at [386, 417] on input "d. CV = -$10,000" at bounding box center [386, 410] width 0 height 11
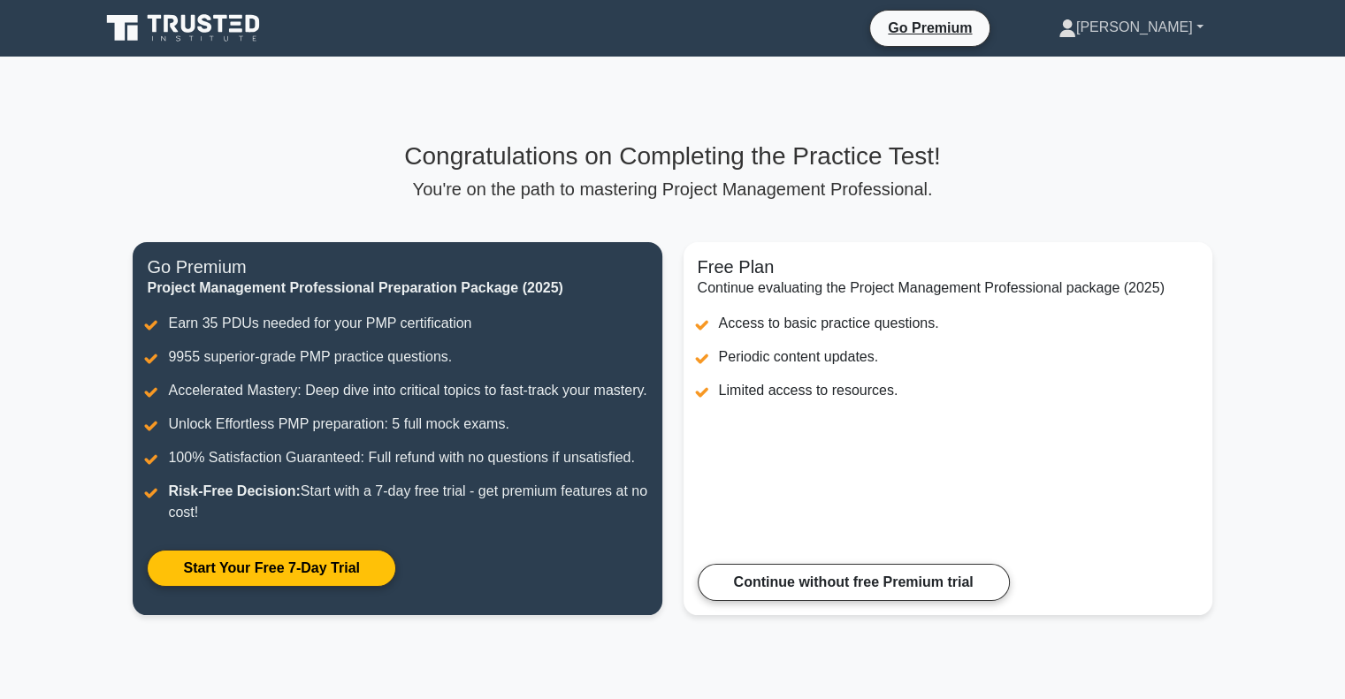
click at [1205, 21] on link "[PERSON_NAME]" at bounding box center [1131, 27] width 230 height 35
click at [1224, 208] on main "Congratulations on Completing the Practice Test! You're on the path to masterin…" at bounding box center [672, 389] width 1345 height 665
